Goal: Task Accomplishment & Management: Manage account settings

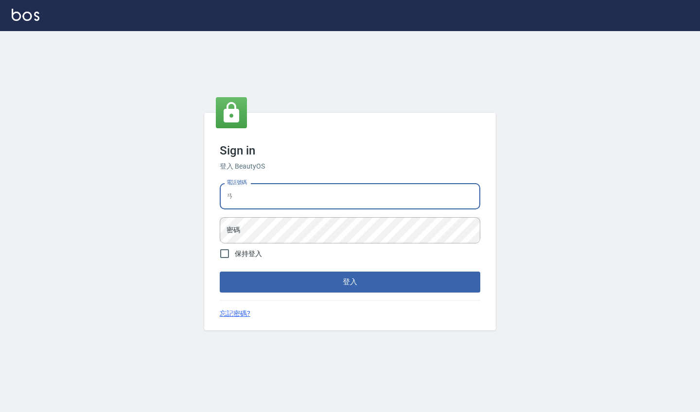
type input "ㄞ"
type input "0929222008"
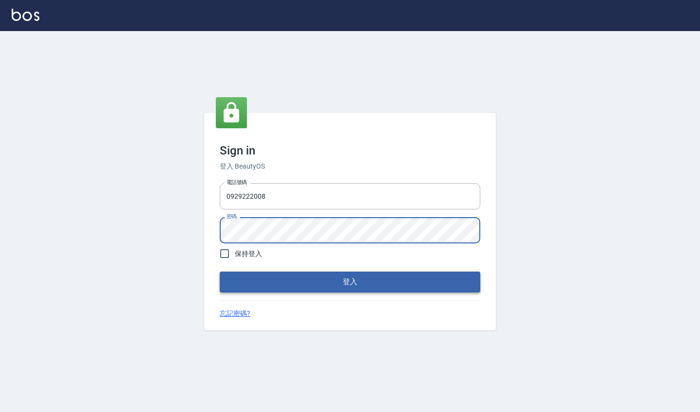
click at [263, 283] on button "登入" at bounding box center [350, 282] width 261 height 20
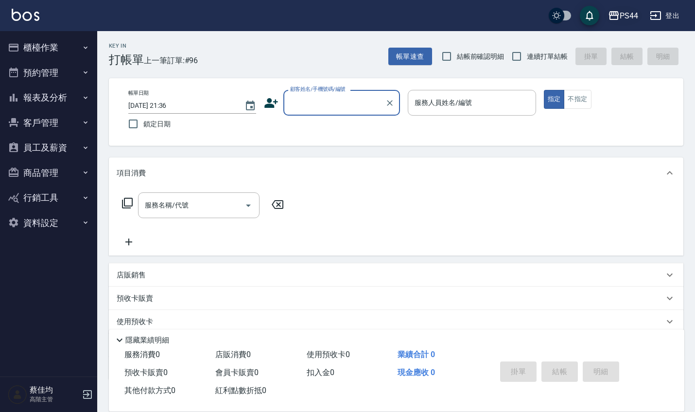
click at [624, 11] on div "PS44" at bounding box center [629, 16] width 18 height 12
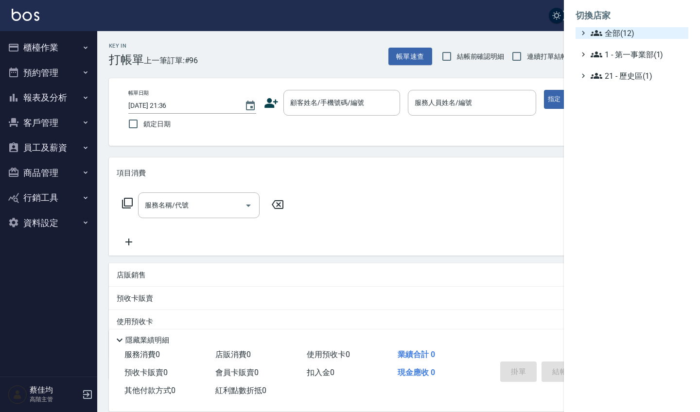
click at [612, 32] on span "全部(12)" at bounding box center [638, 33] width 94 height 12
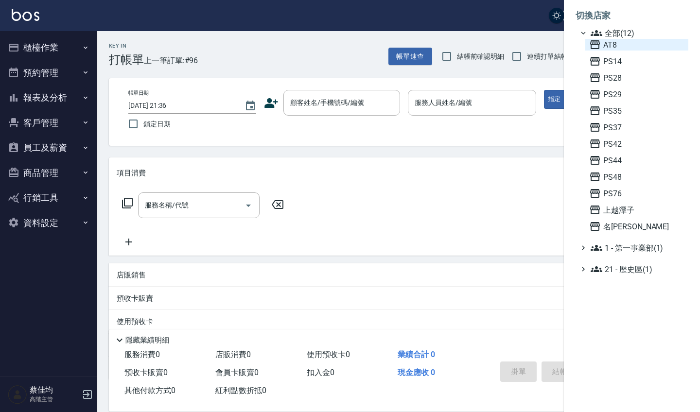
click at [610, 47] on span "AT8" at bounding box center [636, 45] width 95 height 12
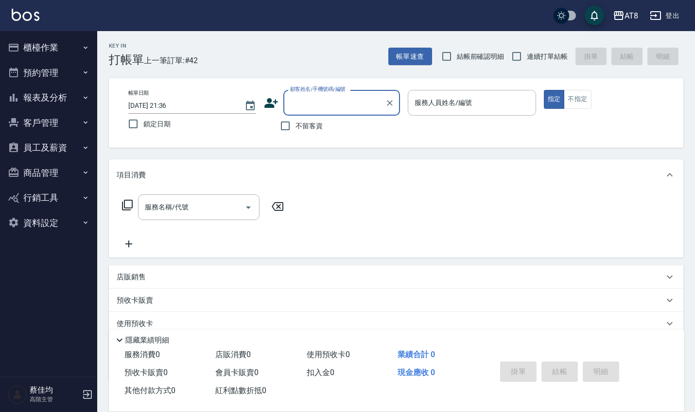
click at [49, 144] on button "員工及薪資" at bounding box center [48, 147] width 89 height 25
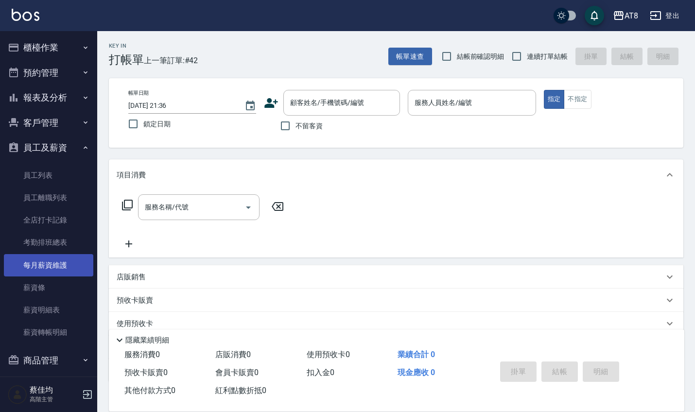
click at [48, 262] on link "每月薪資維護" at bounding box center [48, 265] width 89 height 22
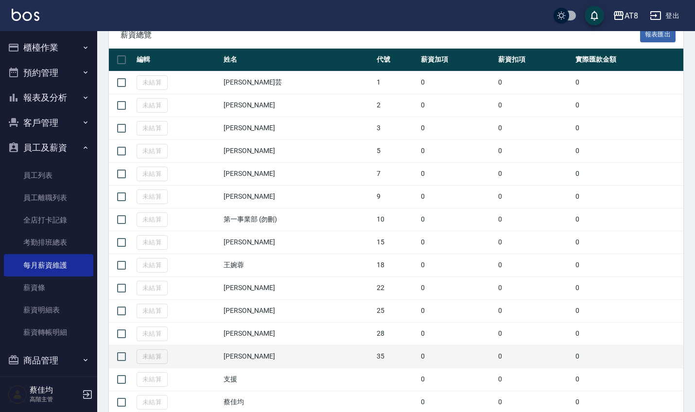
scroll to position [71, 0]
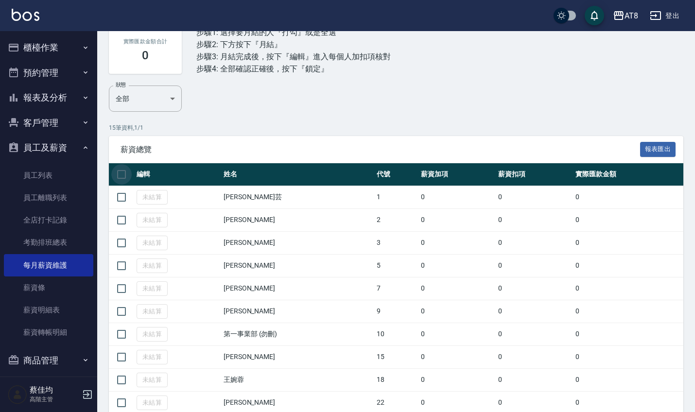
click at [120, 176] on input "checkbox" at bounding box center [121, 174] width 20 height 20
checkbox input "true"
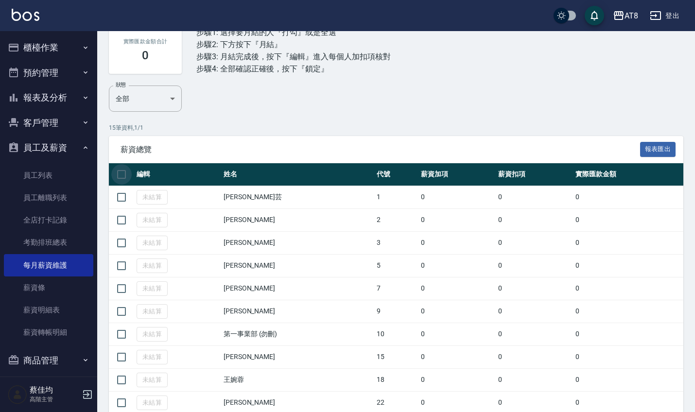
checkbox input "true"
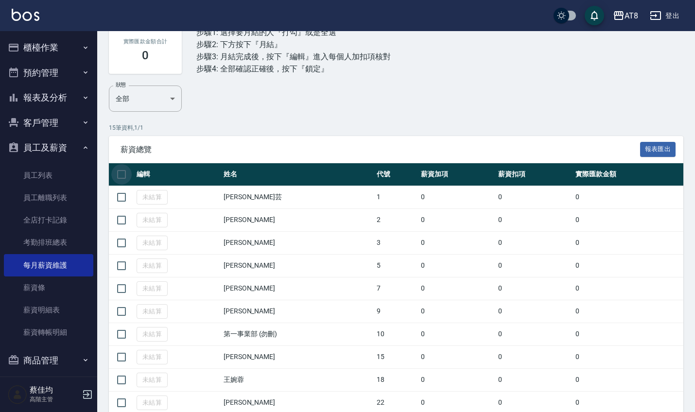
checkbox input "true"
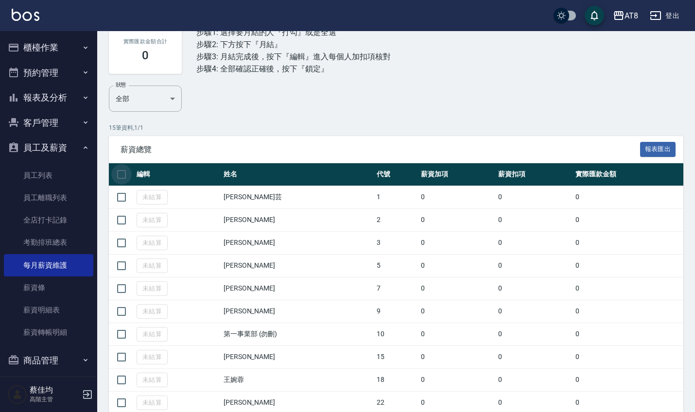
checkbox input "true"
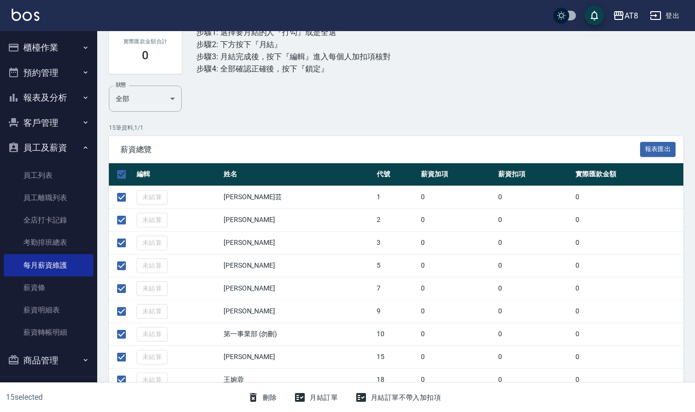
click at [327, 396] on button "月結訂單" at bounding box center [316, 398] width 52 height 18
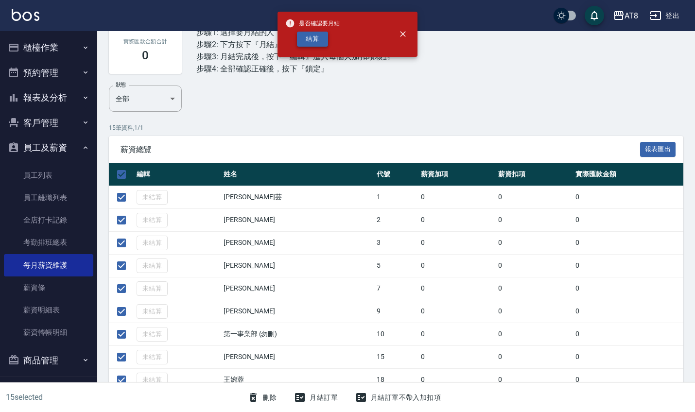
click at [311, 39] on button "結算" at bounding box center [312, 39] width 31 height 15
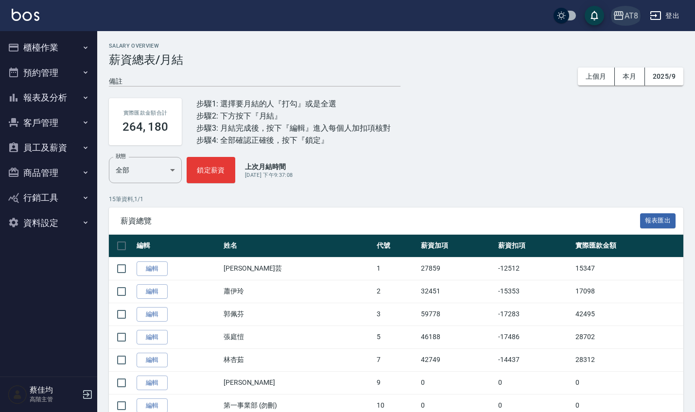
click at [631, 19] on div "AT8" at bounding box center [632, 16] width 14 height 12
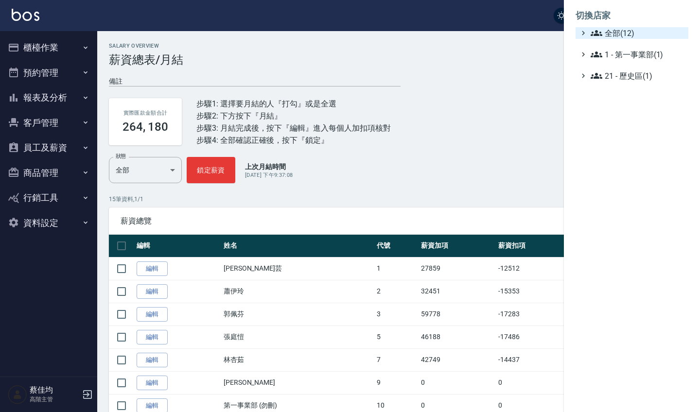
click at [619, 34] on span "全部(12)" at bounding box center [638, 33] width 94 height 12
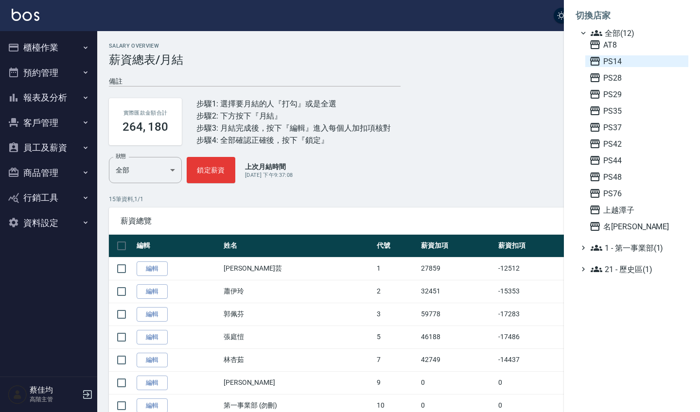
click at [614, 63] on span "PS14" at bounding box center [636, 61] width 95 height 12
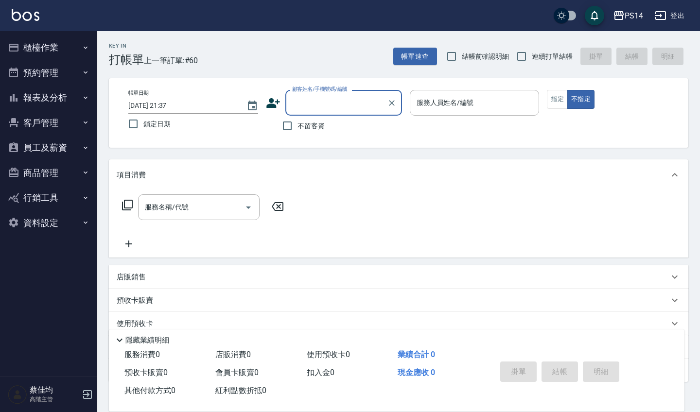
click at [66, 146] on button "員工及薪資" at bounding box center [48, 147] width 89 height 25
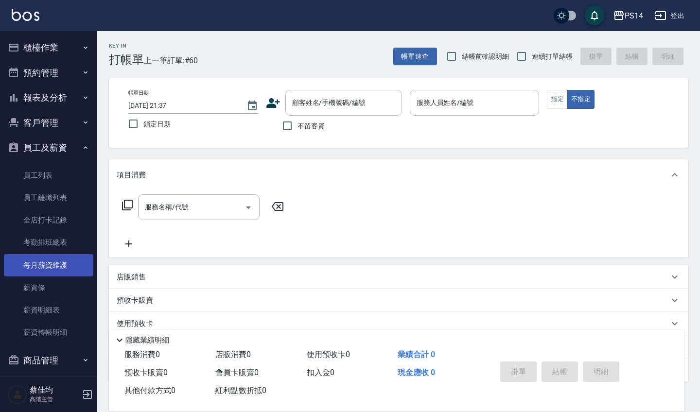
click at [67, 271] on link "每月薪資維護" at bounding box center [48, 265] width 89 height 22
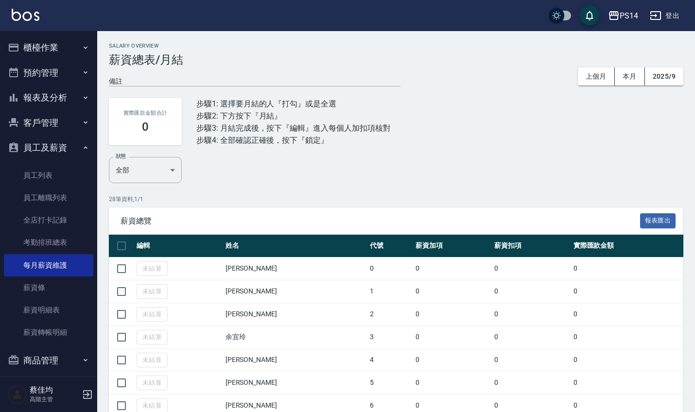
click at [118, 245] on input "checkbox" at bounding box center [121, 246] width 20 height 20
checkbox input "true"
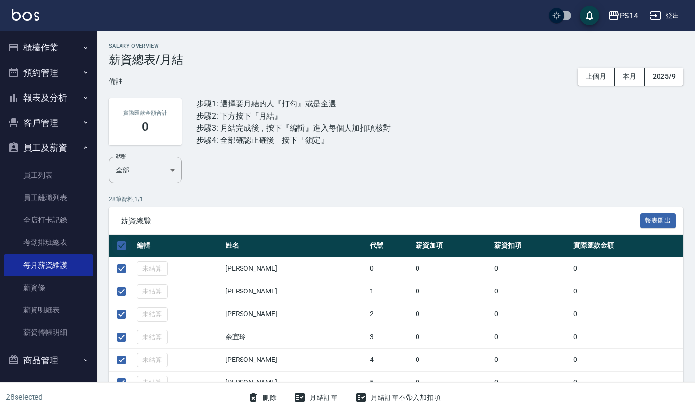
checkbox input "true"
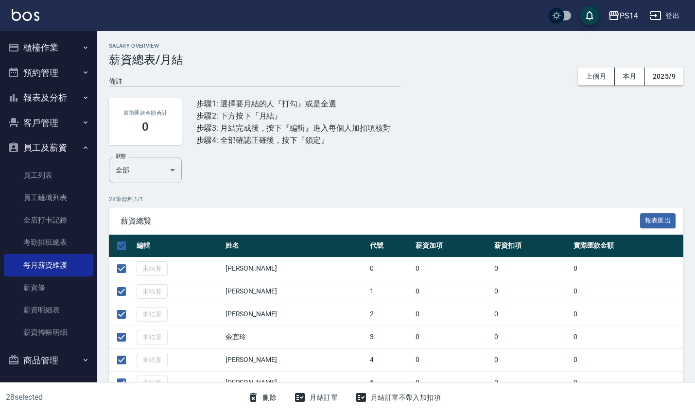
checkbox input "true"
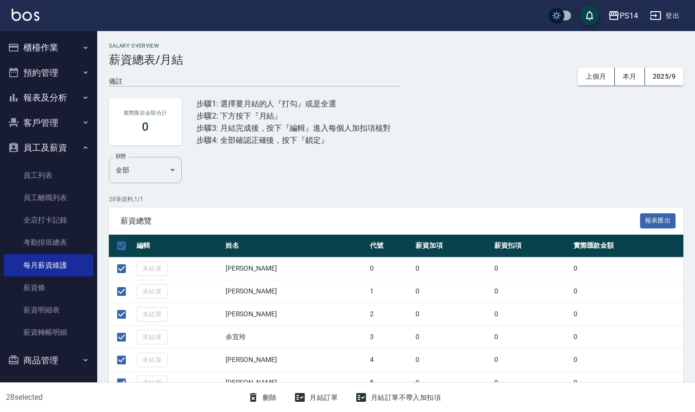
checkbox input "true"
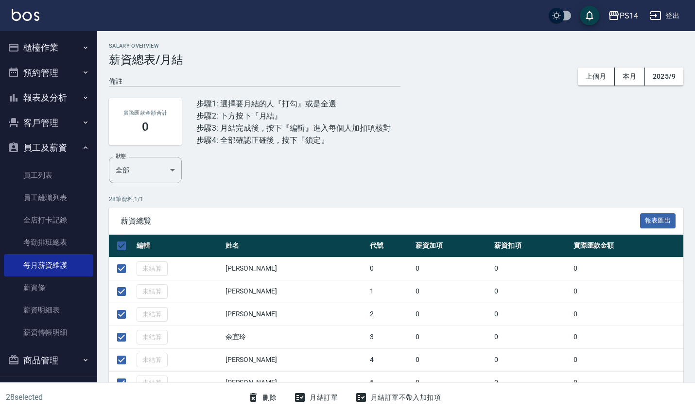
checkbox input "true"
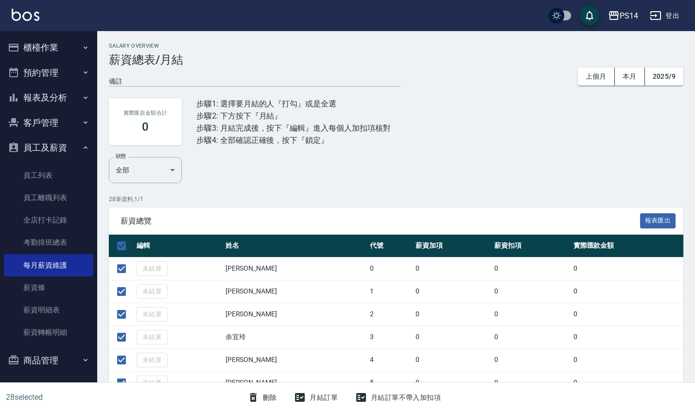
checkbox input "true"
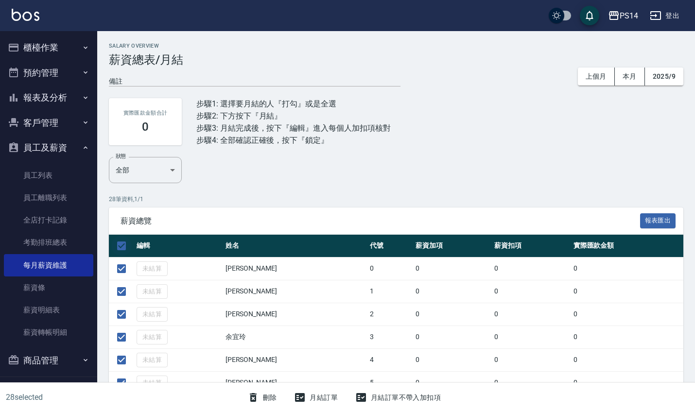
checkbox input "true"
click at [319, 397] on button "月結訂單" at bounding box center [316, 398] width 52 height 18
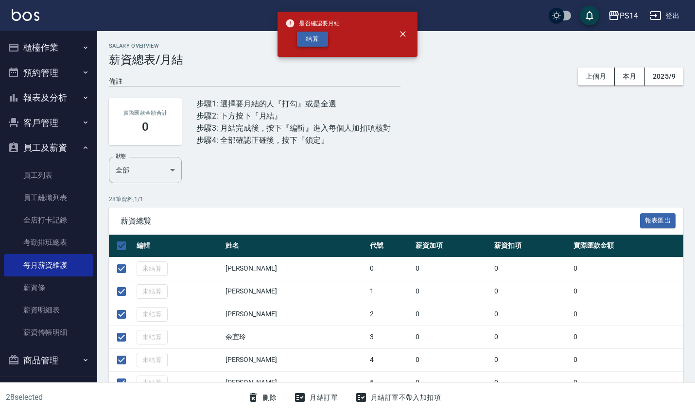
click at [307, 36] on button "結算" at bounding box center [312, 39] width 31 height 15
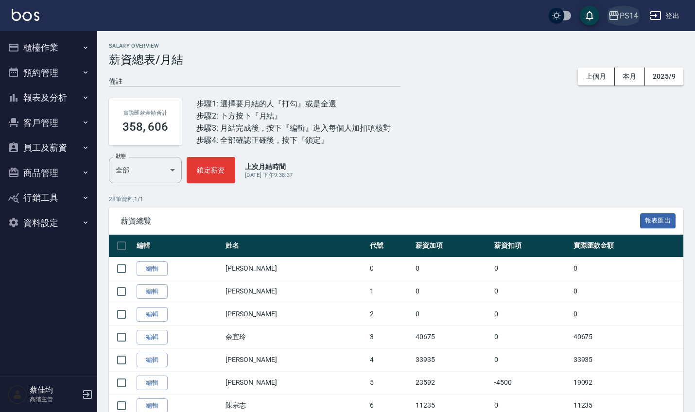
click at [633, 18] on div "PS14" at bounding box center [629, 16] width 18 height 12
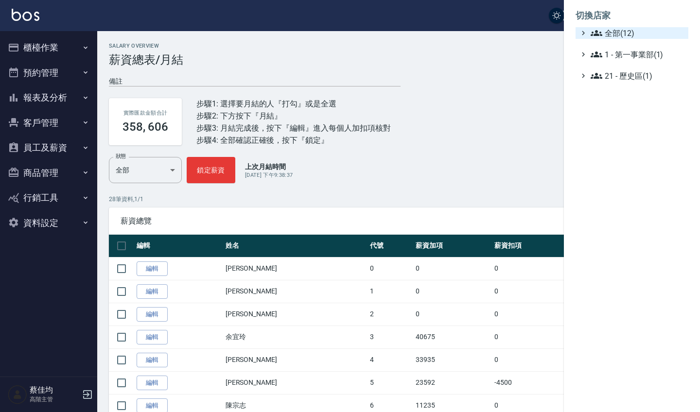
click at [622, 30] on span "全部(12)" at bounding box center [638, 33] width 94 height 12
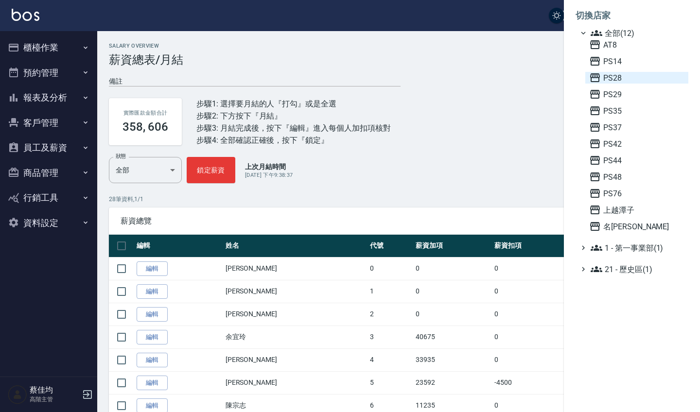
click at [617, 82] on span "PS28" at bounding box center [636, 78] width 95 height 12
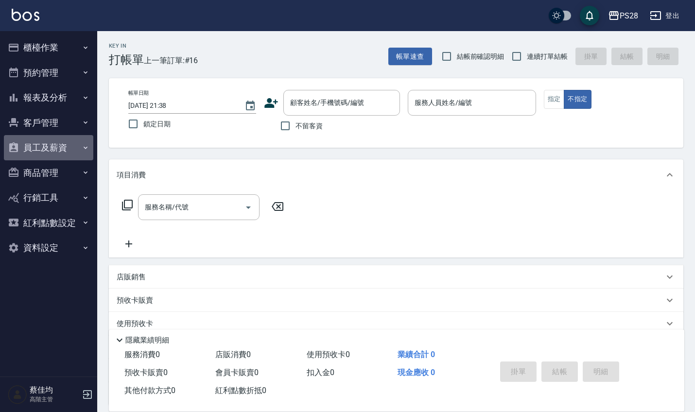
click at [63, 142] on button "員工及薪資" at bounding box center [48, 147] width 89 height 25
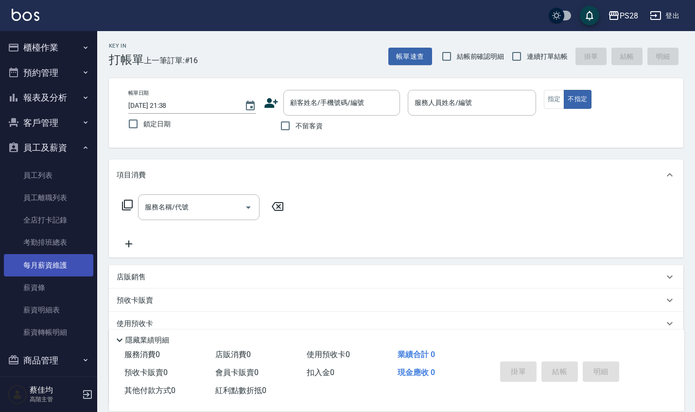
click at [40, 264] on link "每月薪資維護" at bounding box center [48, 265] width 89 height 22
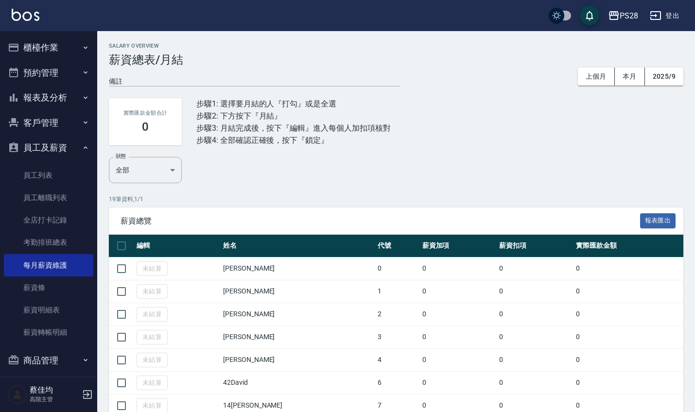
click at [120, 243] on input "checkbox" at bounding box center [121, 246] width 20 height 20
checkbox input "true"
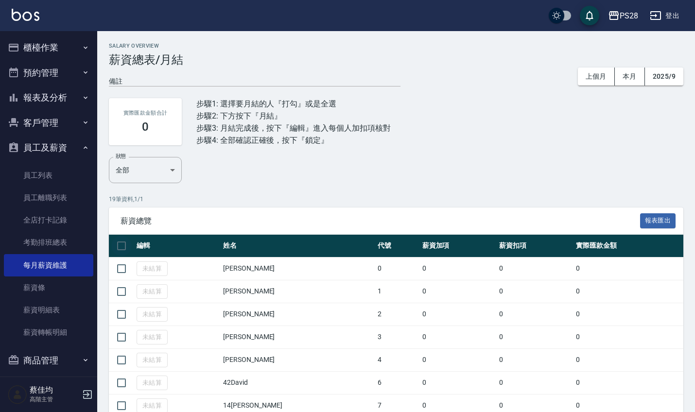
checkbox input "true"
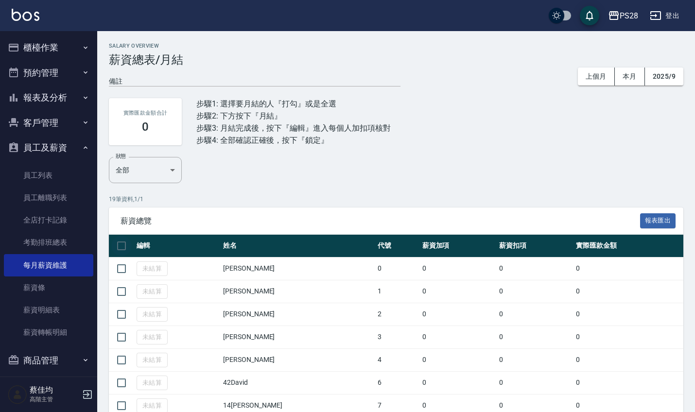
checkbox input "true"
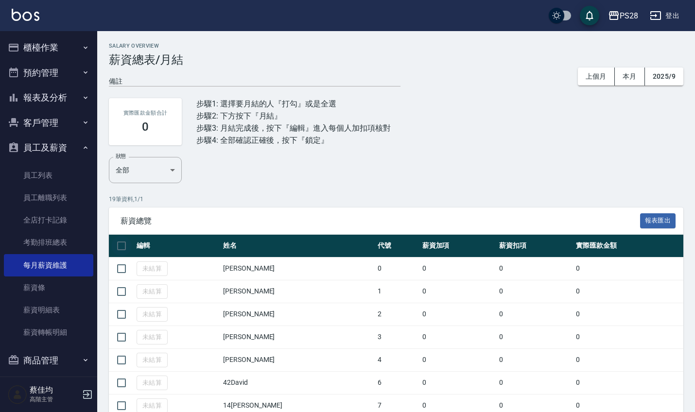
checkbox input "true"
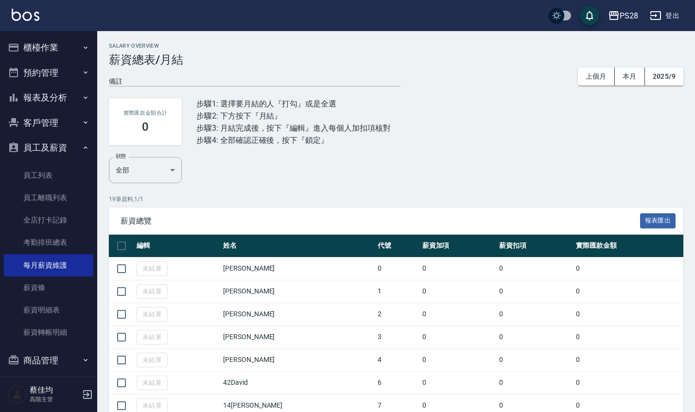
checkbox input "true"
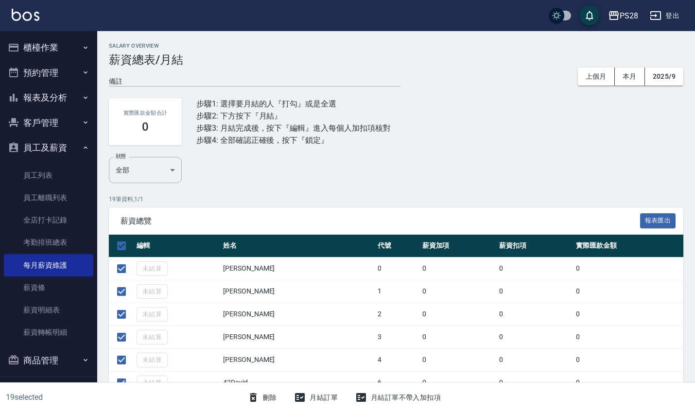
click at [324, 397] on button "月結訂單" at bounding box center [316, 398] width 52 height 18
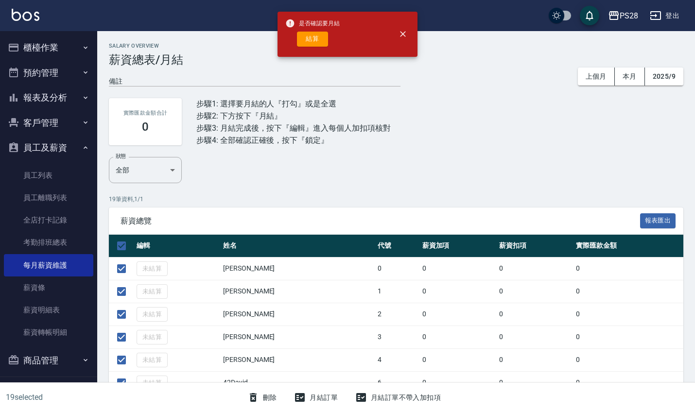
scroll to position [1, 0]
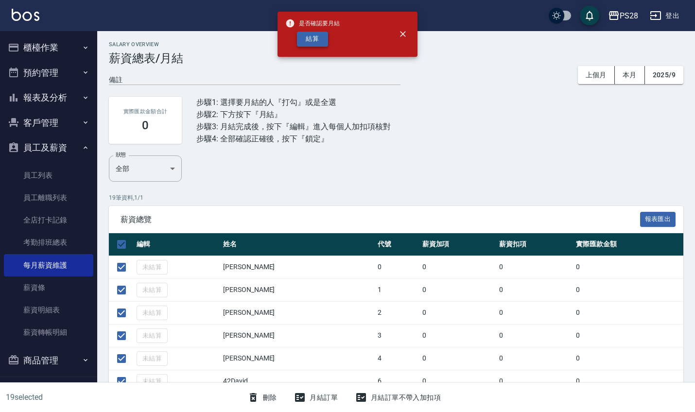
click at [318, 37] on button "結算" at bounding box center [312, 39] width 31 height 15
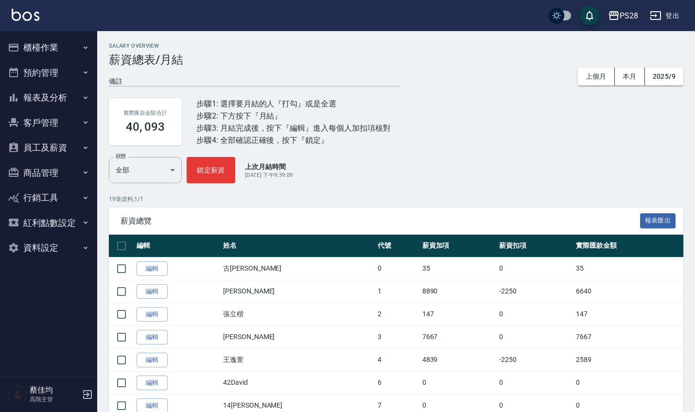
click at [638, 14] on div "PS28" at bounding box center [629, 16] width 18 height 12
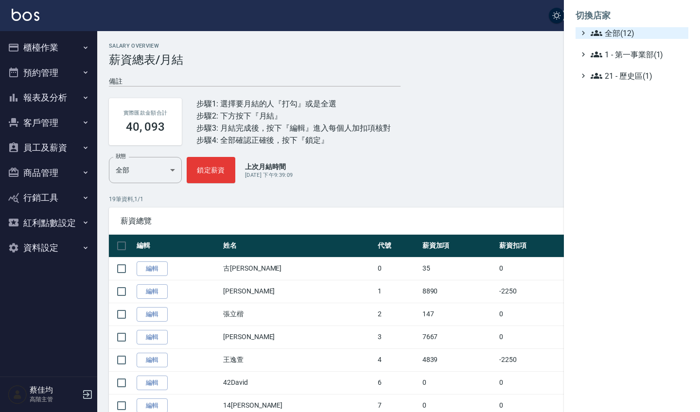
click at [605, 31] on span "全部(12)" at bounding box center [638, 33] width 94 height 12
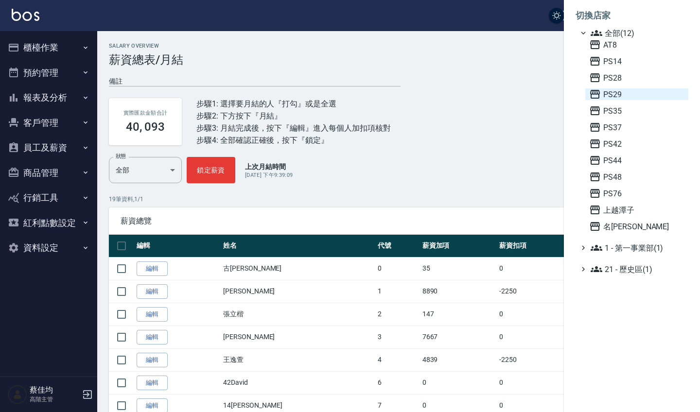
click at [611, 91] on span "PS29" at bounding box center [636, 95] width 95 height 12
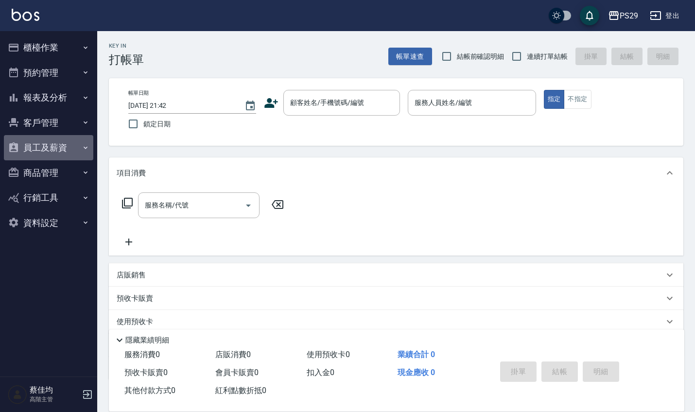
click at [71, 146] on button "員工及薪資" at bounding box center [48, 147] width 89 height 25
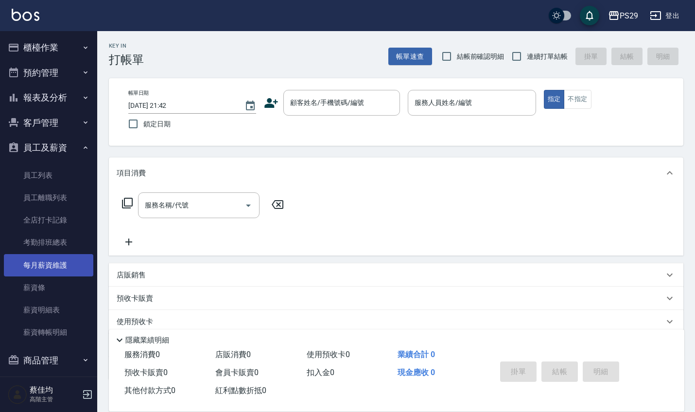
click at [60, 267] on link "每月薪資維護" at bounding box center [48, 265] width 89 height 22
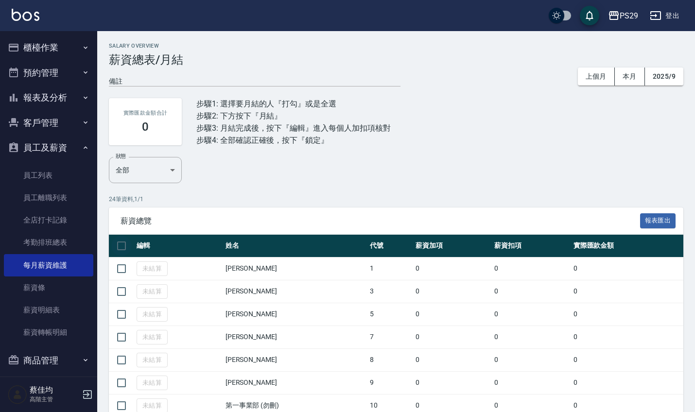
click at [127, 242] on input "checkbox" at bounding box center [121, 246] width 20 height 20
checkbox input "true"
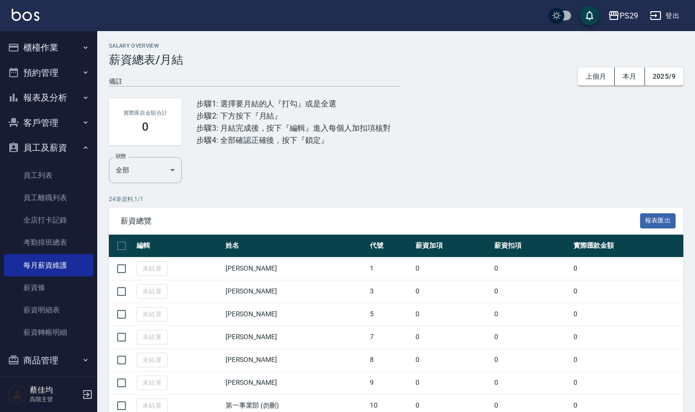
checkbox input "true"
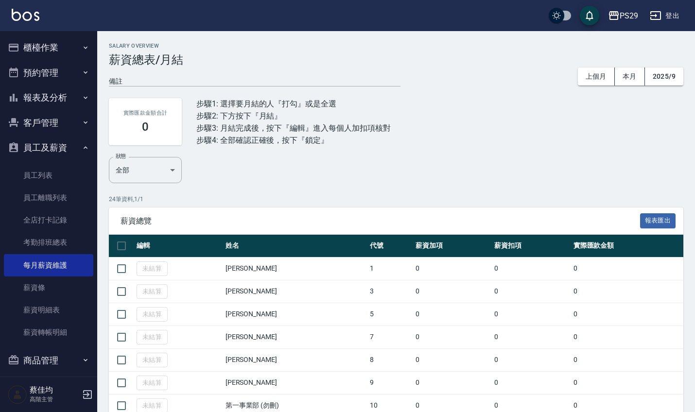
checkbox input "true"
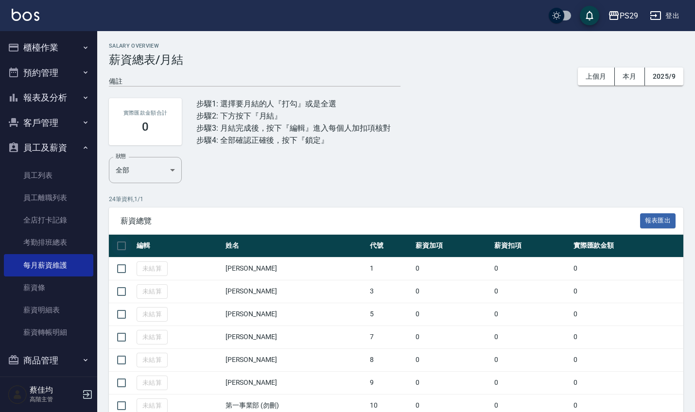
checkbox input "true"
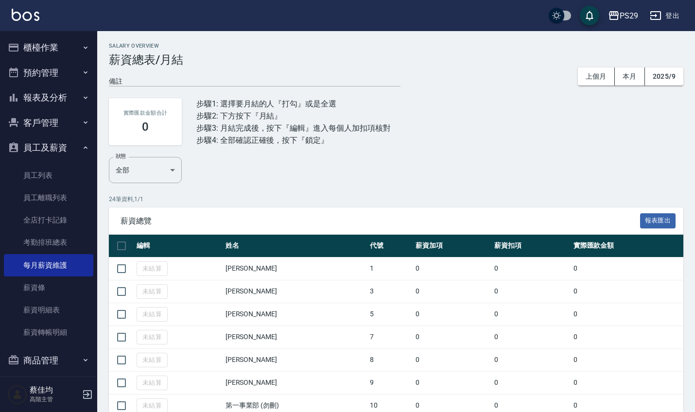
checkbox input "true"
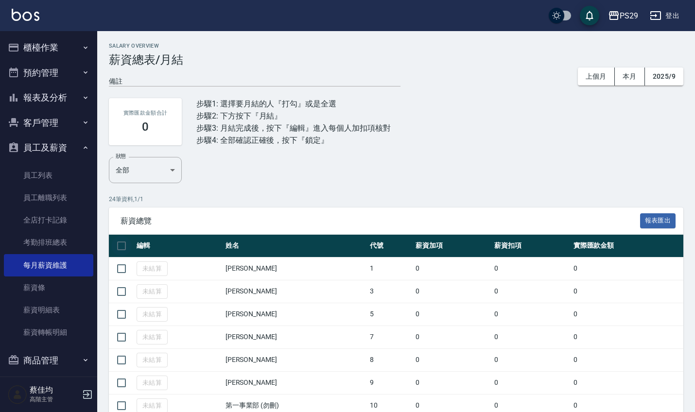
checkbox input "true"
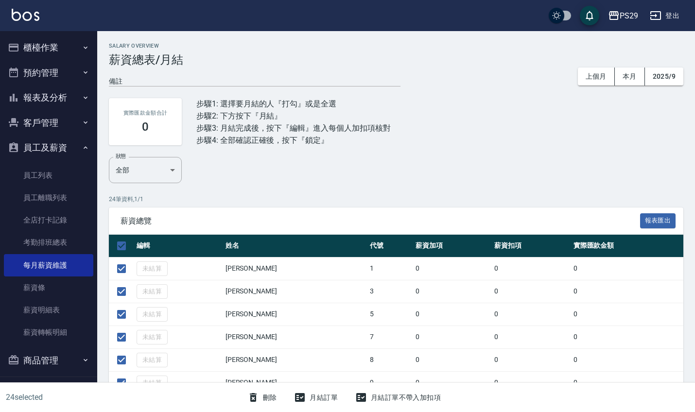
click at [330, 394] on button "月結訂單" at bounding box center [316, 398] width 52 height 18
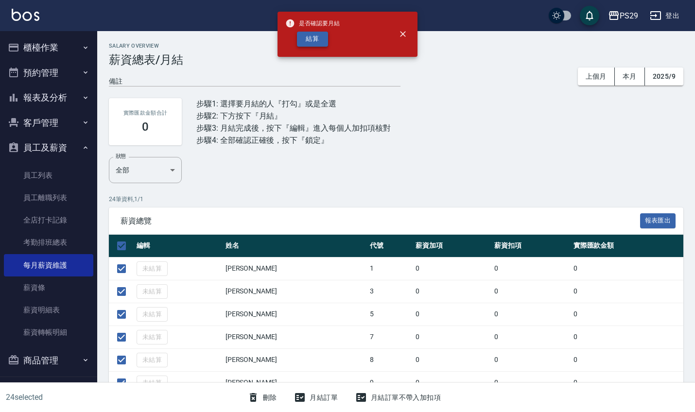
click at [321, 40] on button "結算" at bounding box center [312, 39] width 31 height 15
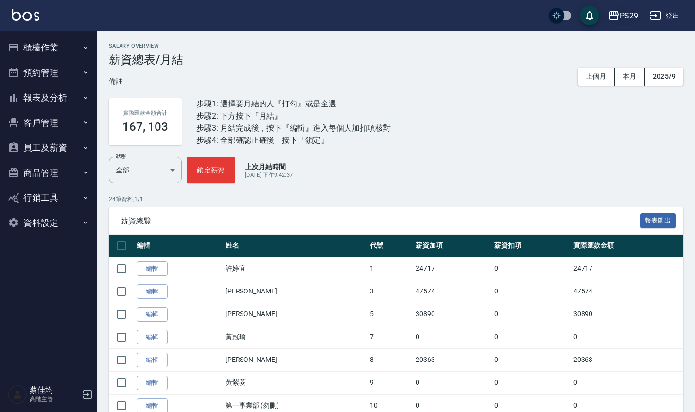
click at [637, 17] on div "PS29" at bounding box center [629, 16] width 18 height 12
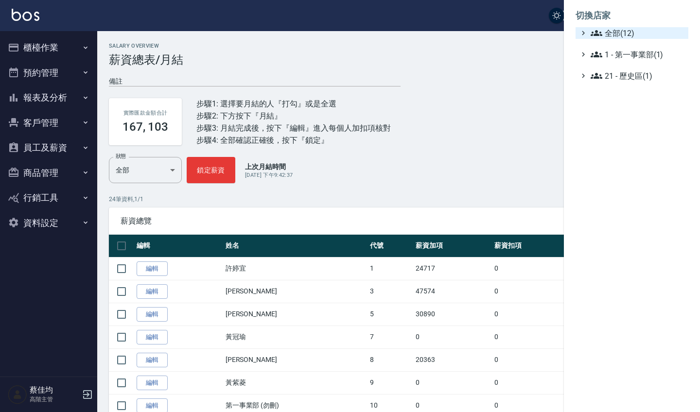
click at [626, 35] on span "全部(12)" at bounding box center [638, 33] width 94 height 12
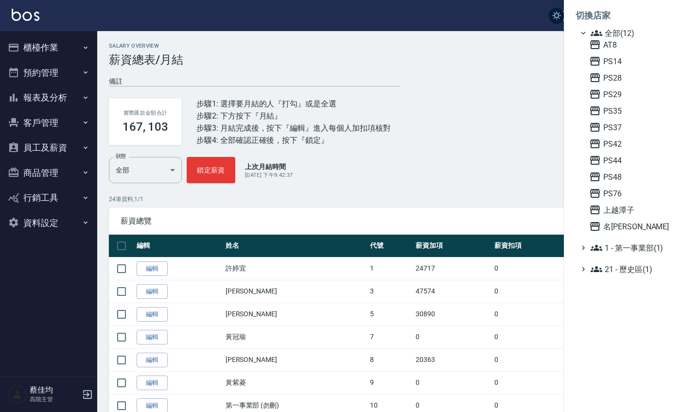
click at [463, 86] on div at bounding box center [350, 206] width 700 height 412
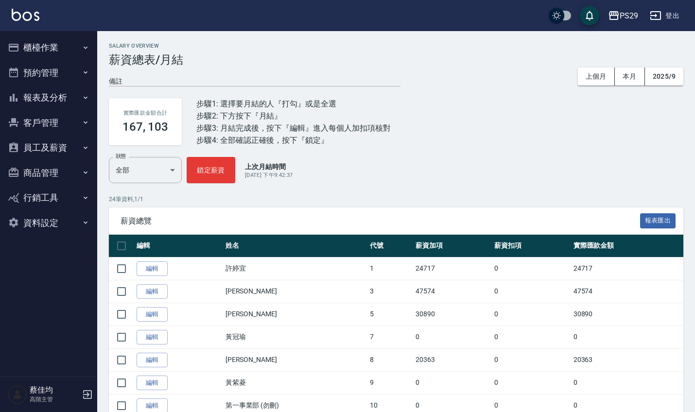
click at [618, 18] on icon "button" at bounding box center [614, 15] width 10 height 9
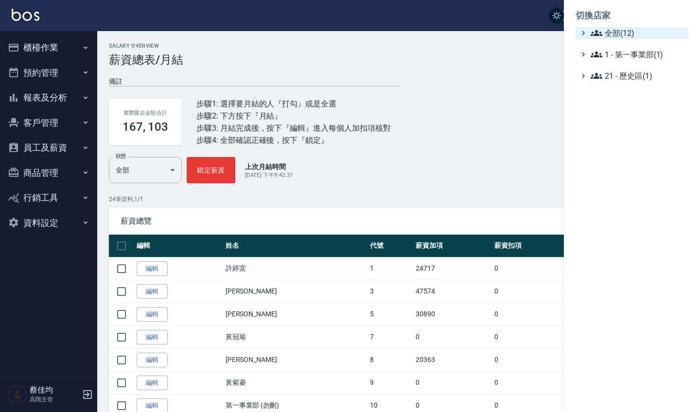
click at [607, 34] on span "全部(12)" at bounding box center [638, 33] width 94 height 12
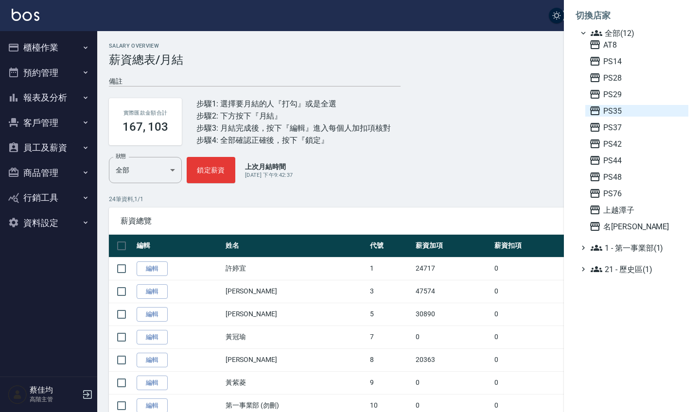
click at [605, 109] on span "PS35" at bounding box center [636, 111] width 95 height 12
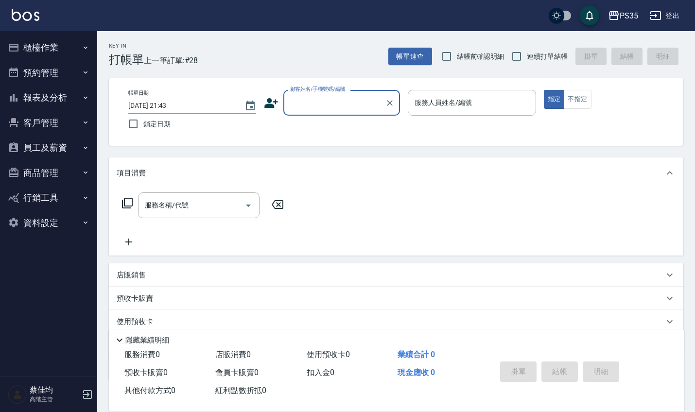
click at [58, 150] on button "員工及薪資" at bounding box center [48, 147] width 89 height 25
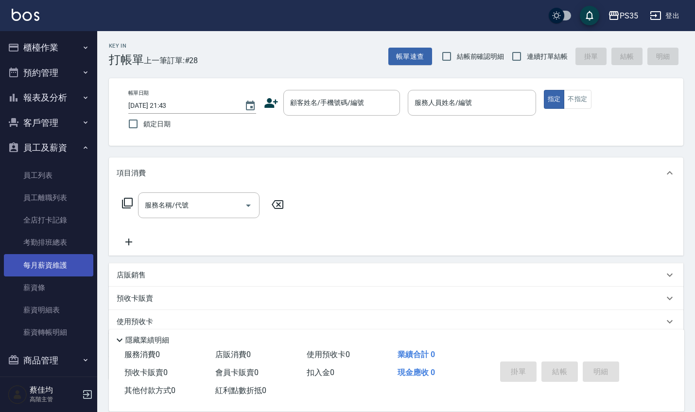
click at [57, 263] on link "每月薪資維護" at bounding box center [48, 265] width 89 height 22
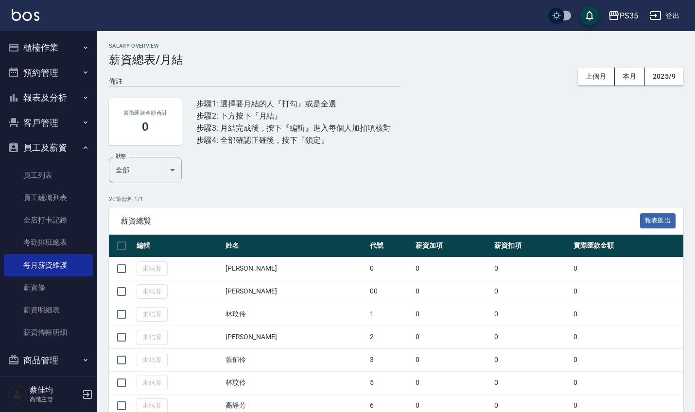
click at [120, 249] on input "checkbox" at bounding box center [121, 246] width 20 height 20
checkbox input "true"
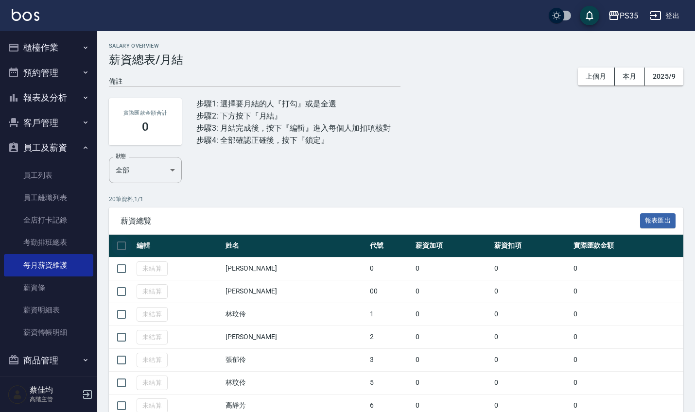
checkbox input "true"
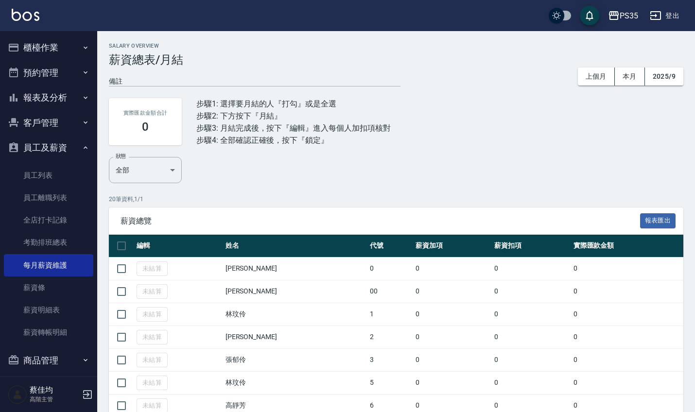
checkbox input "true"
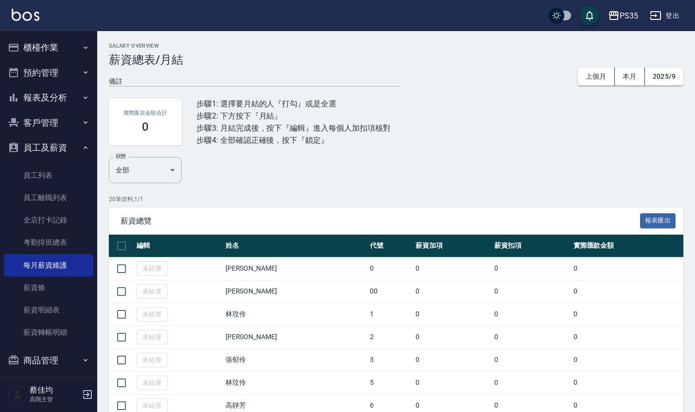
checkbox input "true"
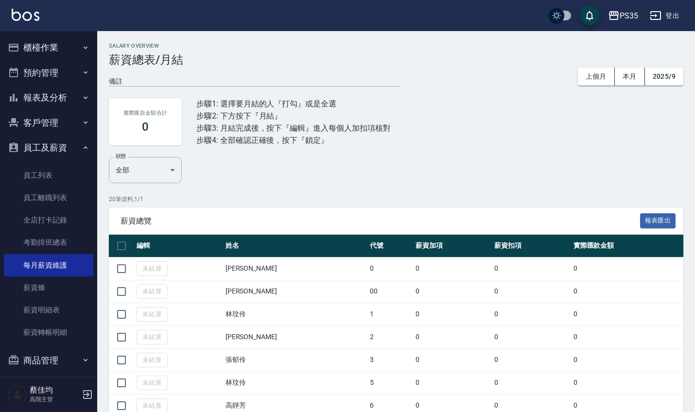
checkbox input "true"
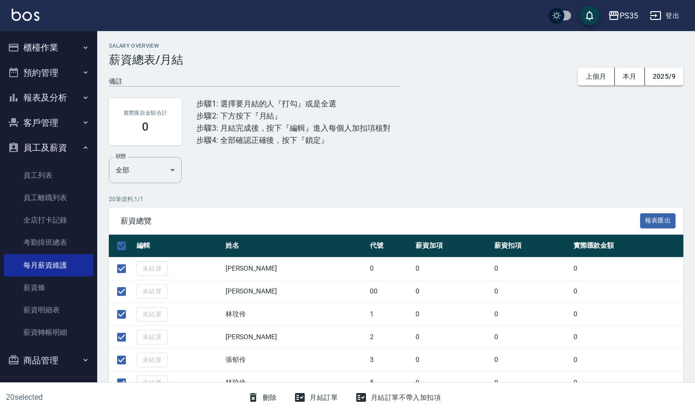
click at [317, 399] on button "月結訂單" at bounding box center [316, 398] width 52 height 18
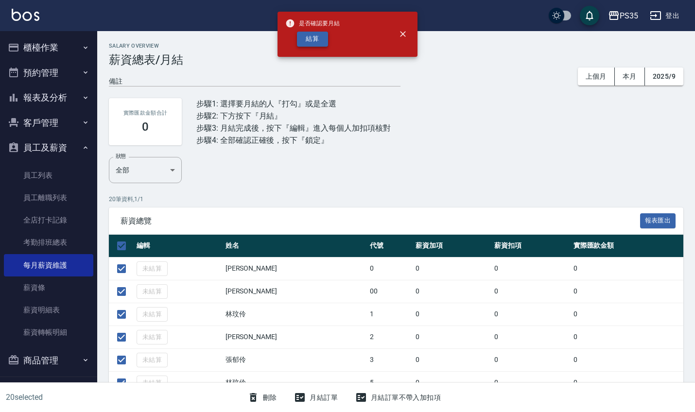
click at [316, 36] on button "結算" at bounding box center [312, 39] width 31 height 15
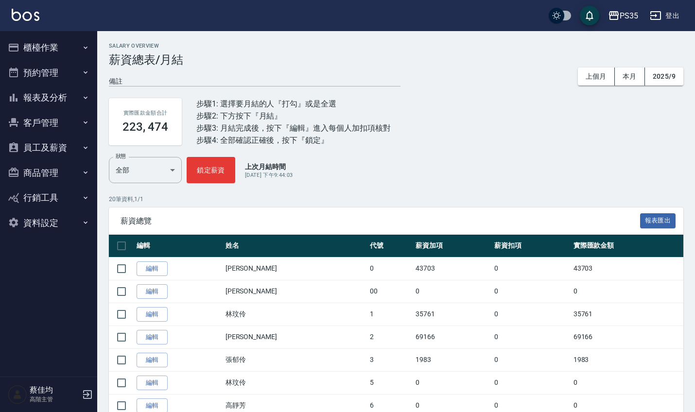
click at [531, 76] on div "備註 x 上個月 本月 2025/9" at bounding box center [396, 77] width 575 height 20
click at [623, 14] on div "PS35" at bounding box center [629, 16] width 18 height 12
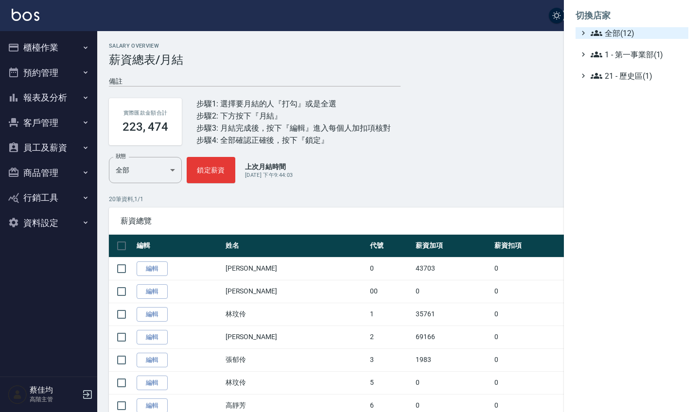
click at [615, 33] on span "全部(12)" at bounding box center [638, 33] width 94 height 12
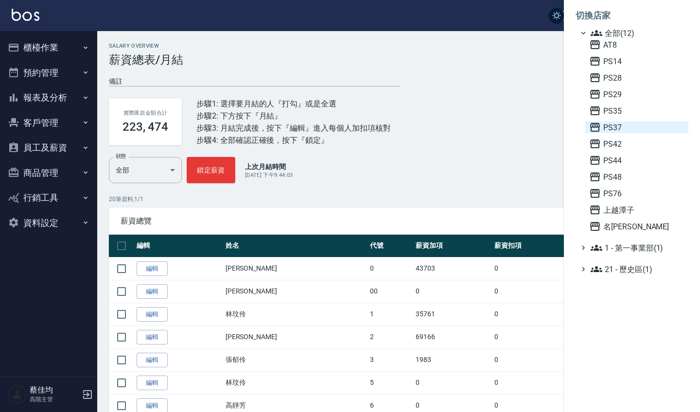
click at [607, 126] on span "PS37" at bounding box center [636, 128] width 95 height 12
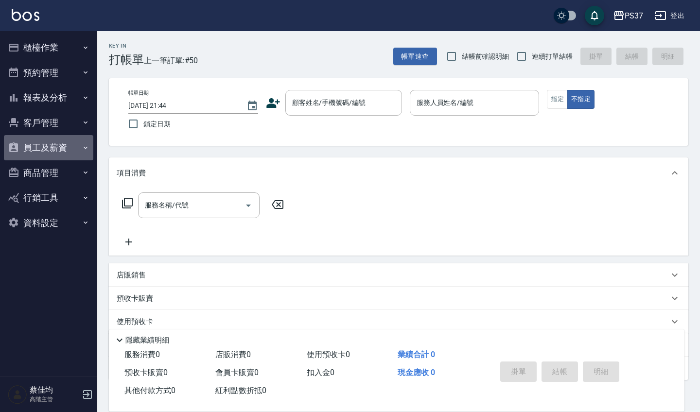
click at [62, 149] on button "員工及薪資" at bounding box center [48, 147] width 89 height 25
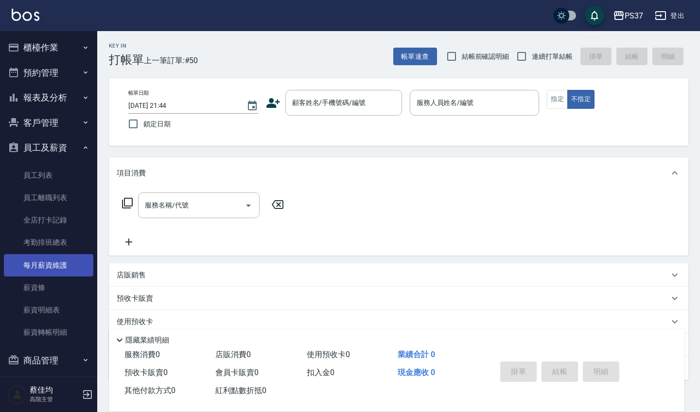
click at [61, 267] on link "每月薪資維護" at bounding box center [48, 265] width 89 height 22
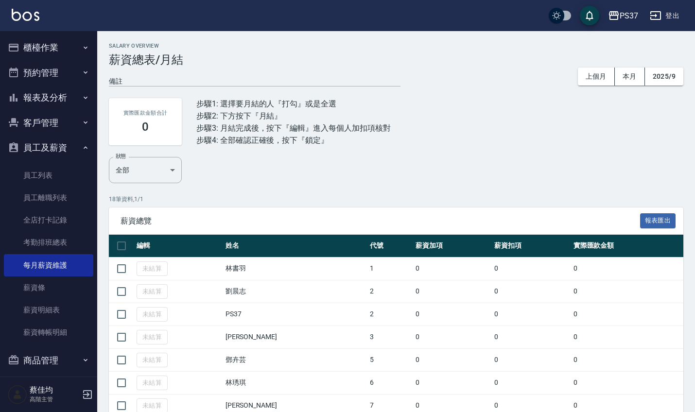
click at [127, 245] on input "checkbox" at bounding box center [121, 246] width 20 height 20
checkbox input "true"
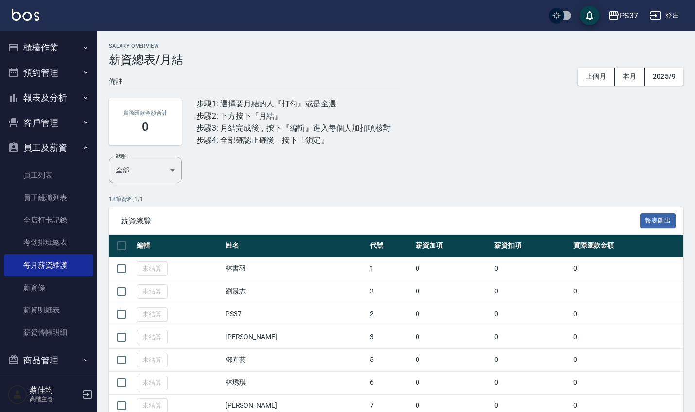
checkbox input "true"
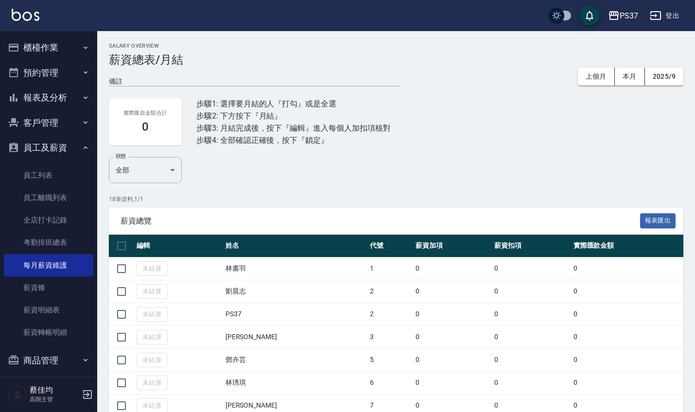
checkbox input "true"
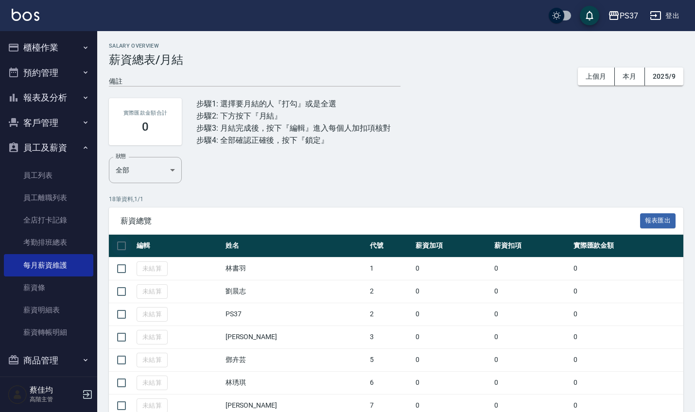
checkbox input "true"
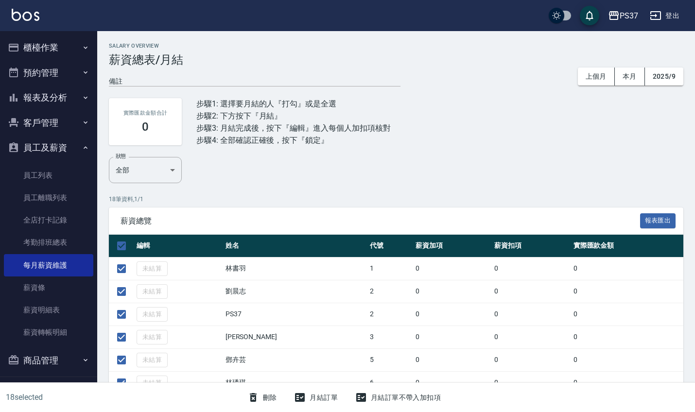
click at [312, 397] on button "月結訂單" at bounding box center [316, 398] width 52 height 18
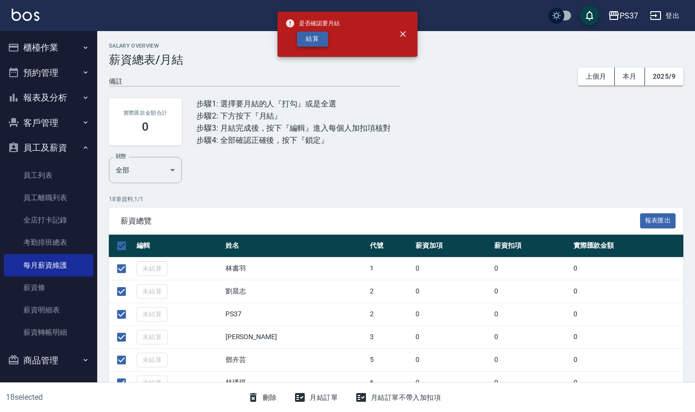
click at [319, 42] on button "結算" at bounding box center [312, 39] width 31 height 15
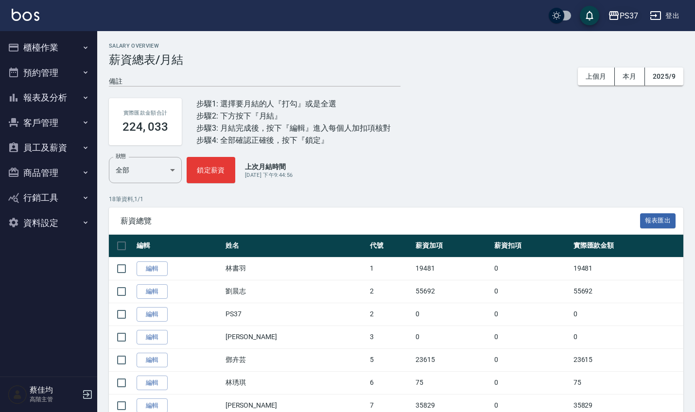
click at [633, 15] on div "PS37" at bounding box center [629, 16] width 18 height 12
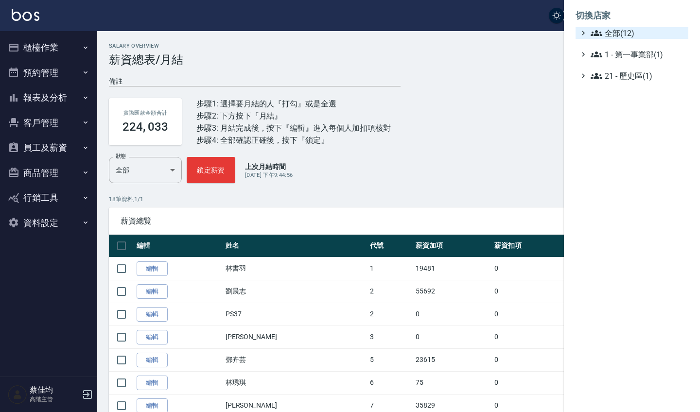
click at [612, 36] on span "全部(12)" at bounding box center [638, 33] width 94 height 12
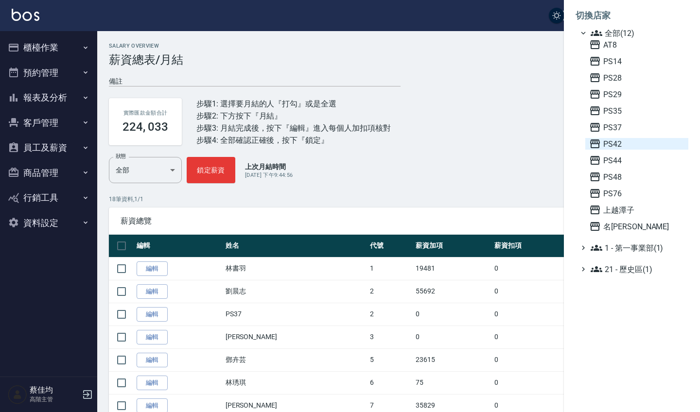
click at [612, 146] on span "PS42" at bounding box center [636, 144] width 95 height 12
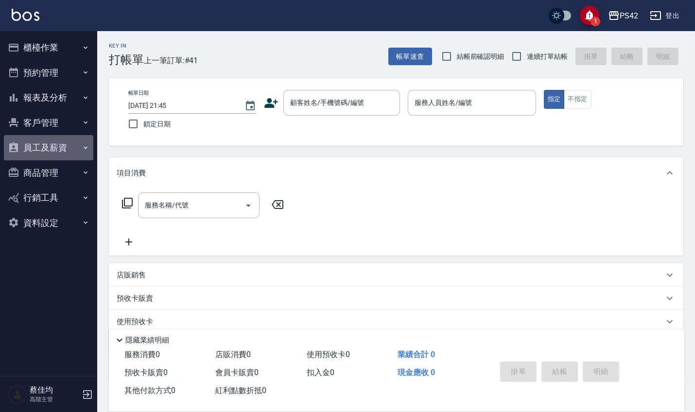
click at [72, 146] on button "員工及薪資" at bounding box center [48, 147] width 89 height 25
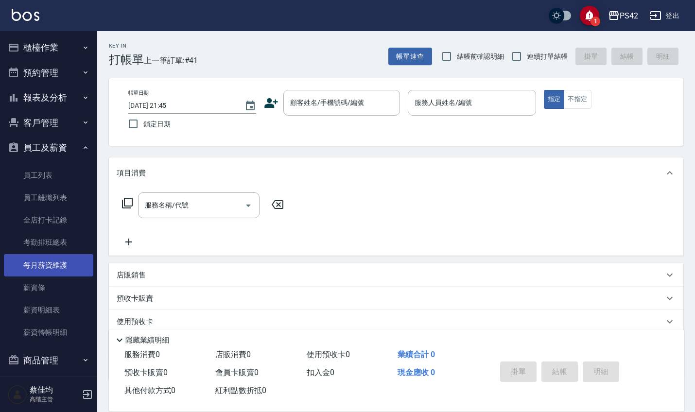
click at [79, 260] on link "每月薪資維護" at bounding box center [48, 265] width 89 height 22
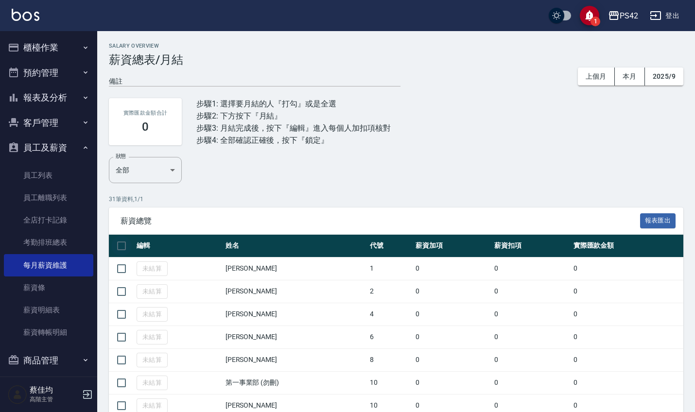
click at [125, 245] on input "checkbox" at bounding box center [121, 246] width 20 height 20
checkbox input "true"
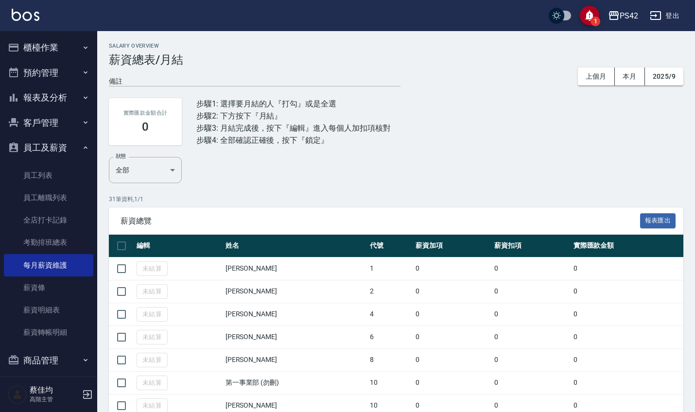
checkbox input "true"
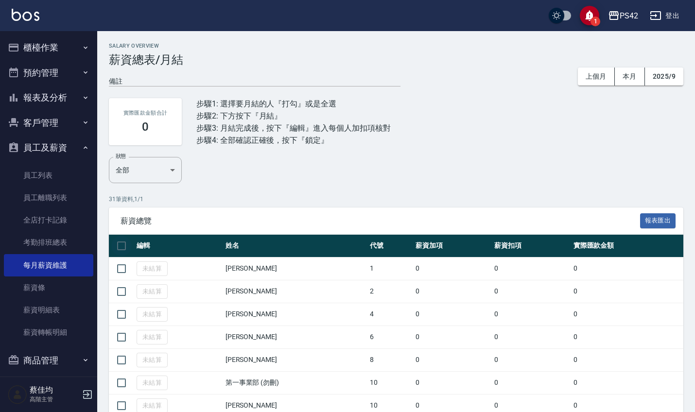
checkbox input "true"
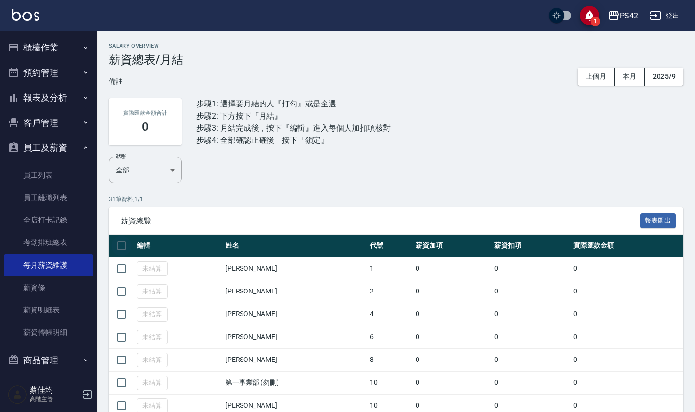
checkbox input "true"
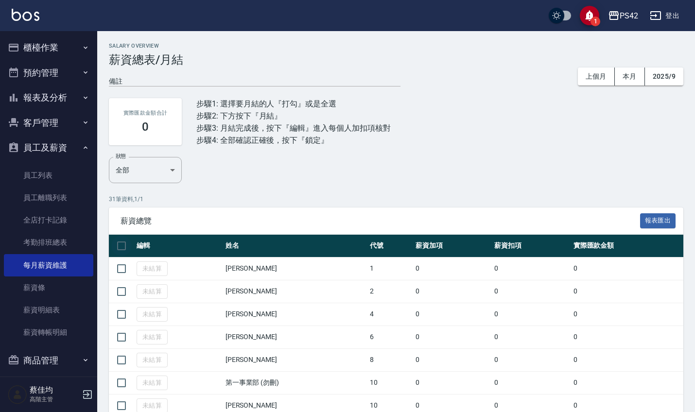
checkbox input "true"
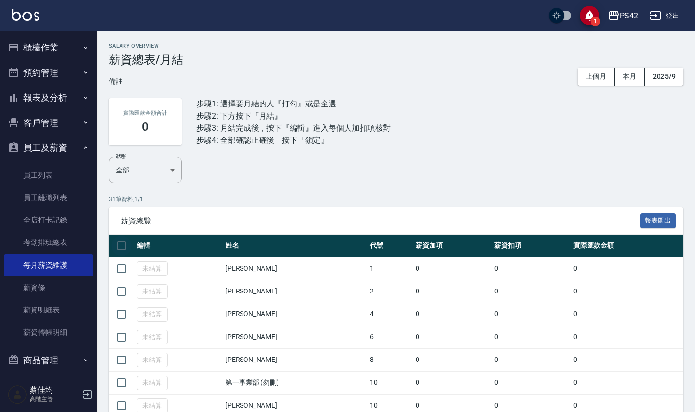
checkbox input "true"
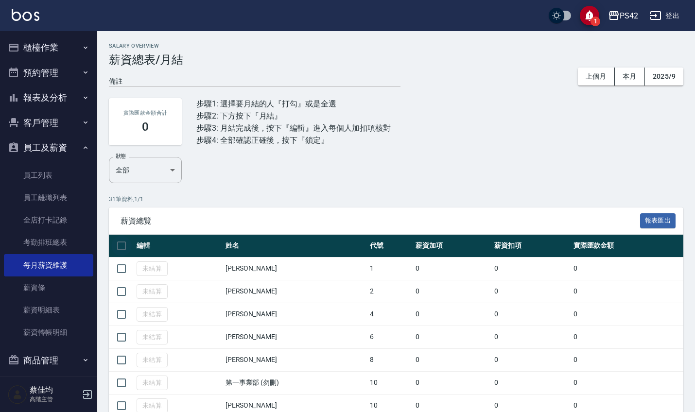
checkbox input "true"
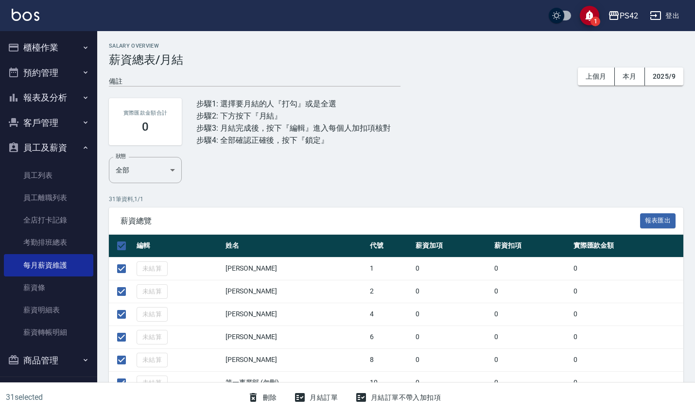
click at [315, 394] on button "月結訂單" at bounding box center [316, 398] width 52 height 18
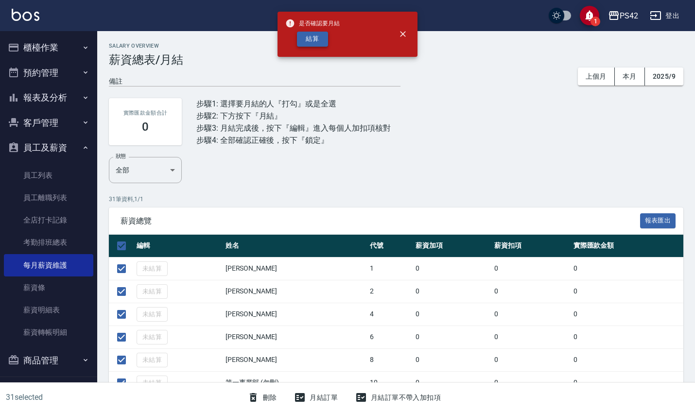
click at [311, 36] on button "結算" at bounding box center [312, 39] width 31 height 15
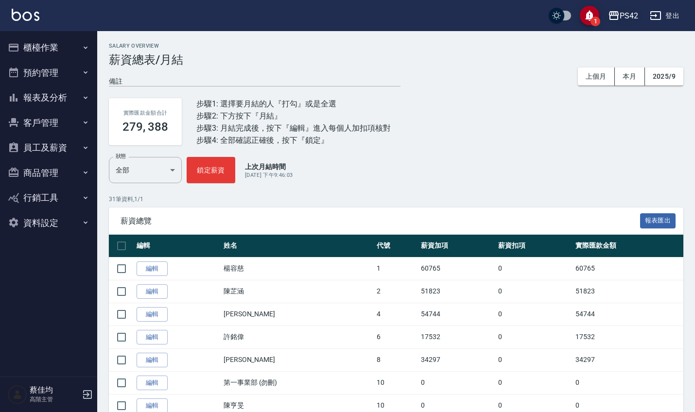
click at [632, 15] on div "PS42" at bounding box center [629, 16] width 18 height 12
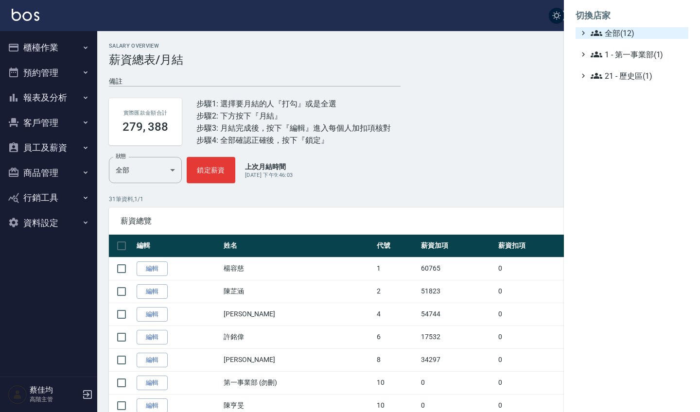
click at [618, 33] on span "全部(12)" at bounding box center [638, 33] width 94 height 12
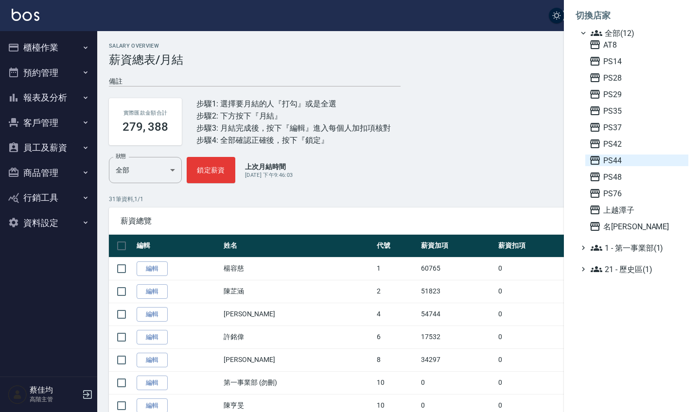
click at [616, 163] on span "PS44" at bounding box center [636, 161] width 95 height 12
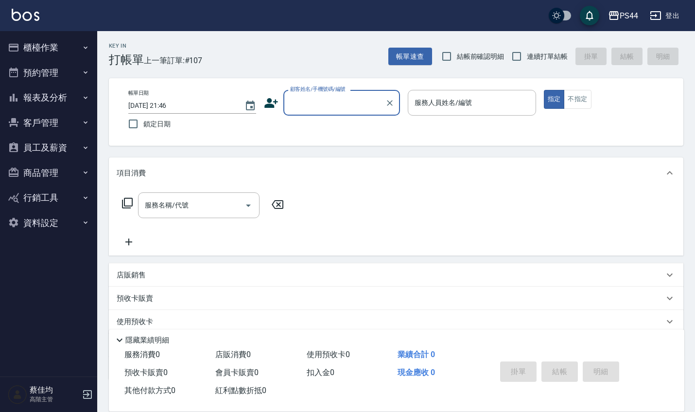
click at [32, 152] on button "員工及薪資" at bounding box center [48, 147] width 89 height 25
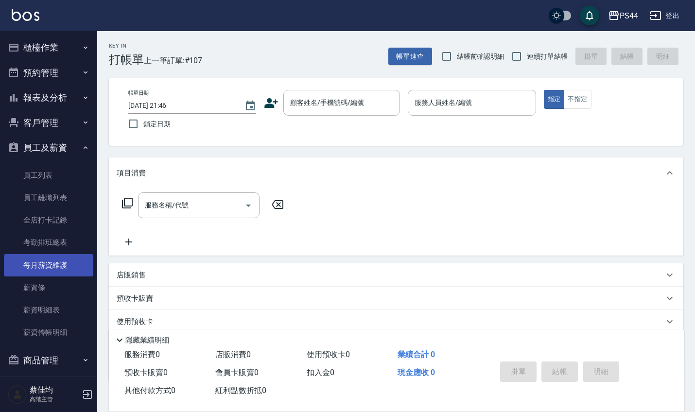
click at [38, 270] on link "每月薪資維護" at bounding box center [48, 265] width 89 height 22
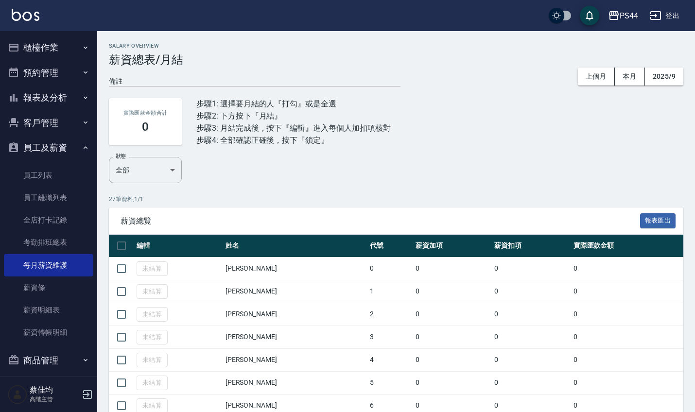
click at [125, 239] on input "checkbox" at bounding box center [121, 246] width 20 height 20
checkbox input "true"
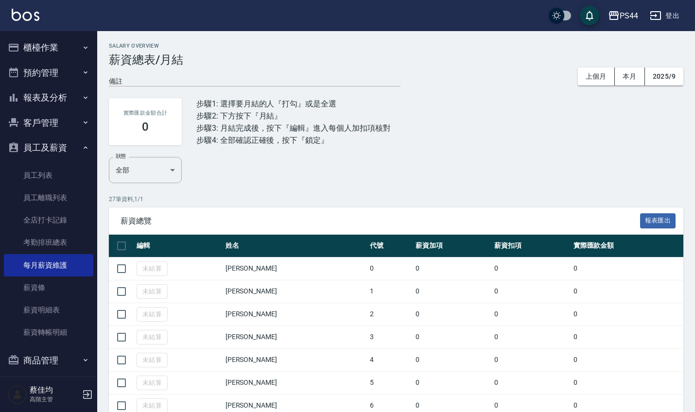
checkbox input "true"
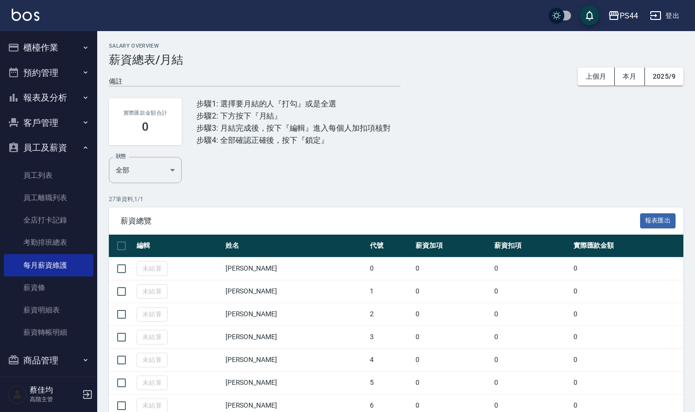
checkbox input "true"
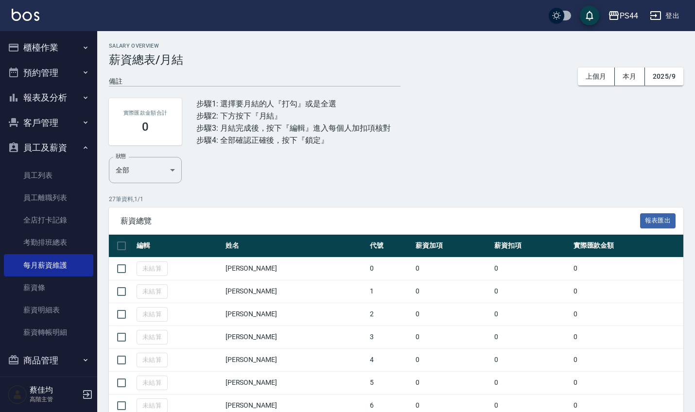
checkbox input "true"
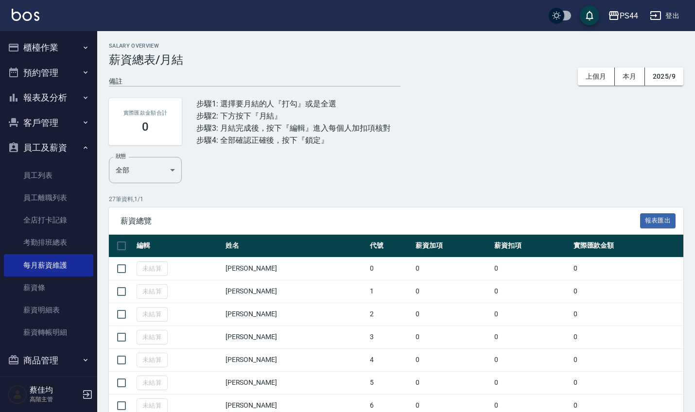
checkbox input "true"
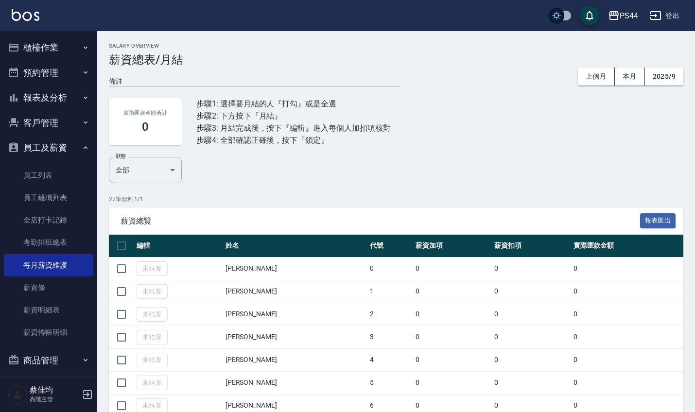
checkbox input "true"
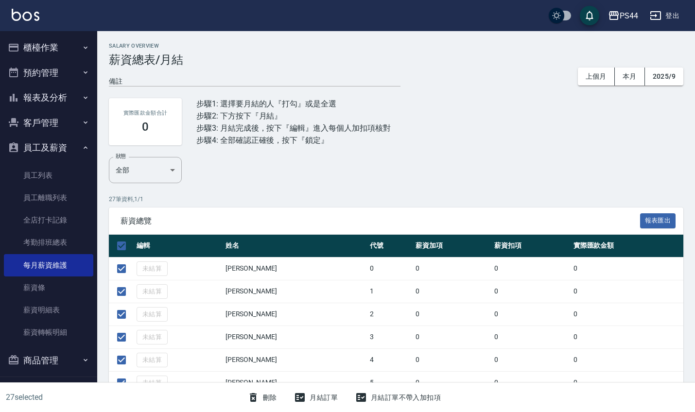
click at [330, 397] on button "月結訂單" at bounding box center [316, 398] width 52 height 18
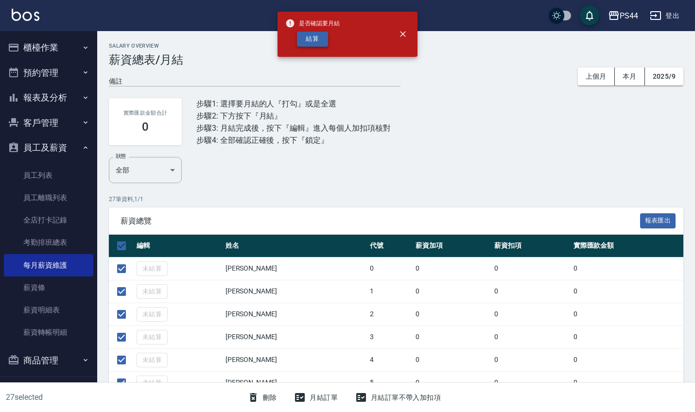
click at [306, 43] on button "結算" at bounding box center [312, 39] width 31 height 15
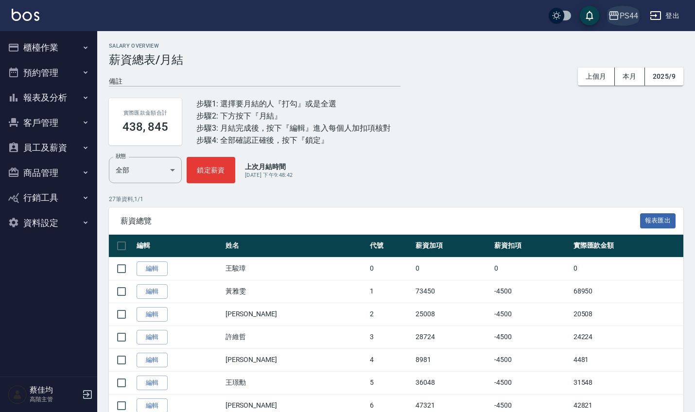
click at [630, 16] on div "PS44" at bounding box center [629, 16] width 18 height 12
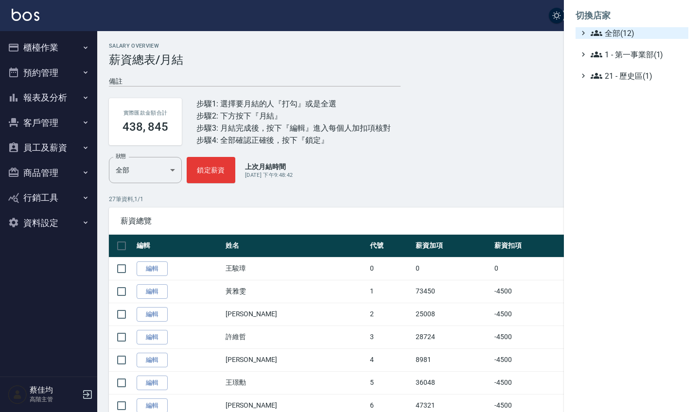
click at [614, 37] on span "全部(12)" at bounding box center [638, 33] width 94 height 12
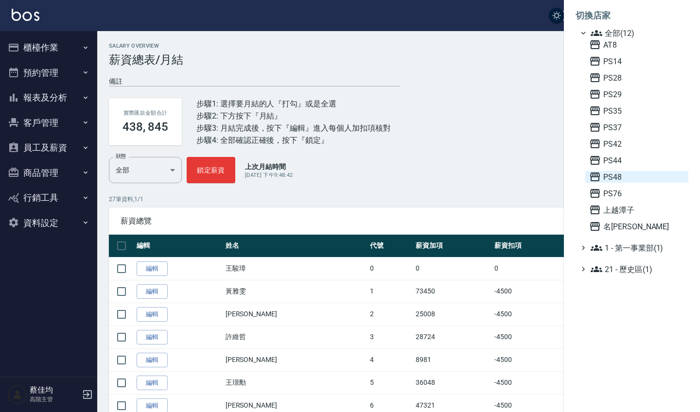
click at [610, 177] on span "PS48" at bounding box center [636, 177] width 95 height 12
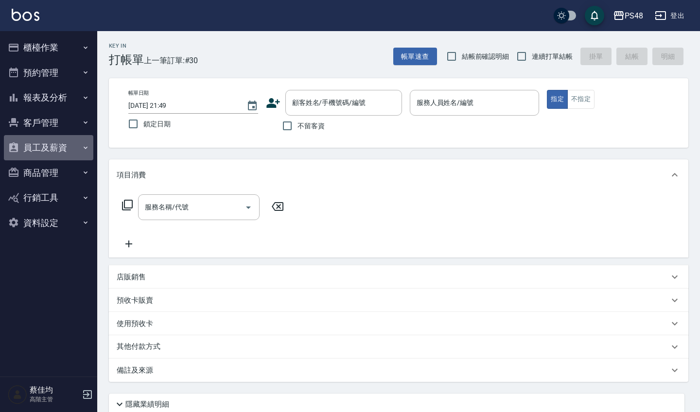
click at [34, 148] on button "員工及薪資" at bounding box center [48, 147] width 89 height 25
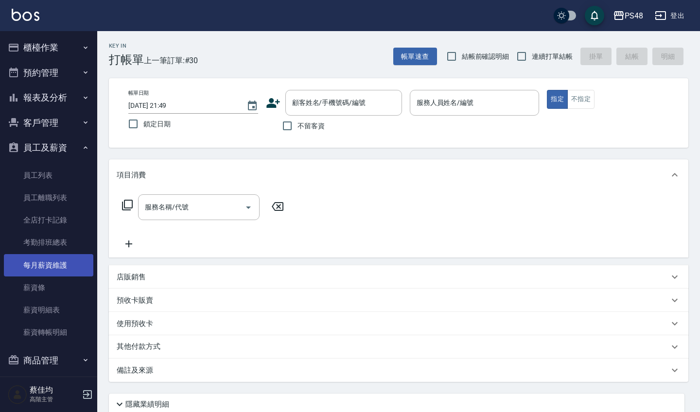
click at [33, 257] on link "每月薪資維護" at bounding box center [48, 265] width 89 height 22
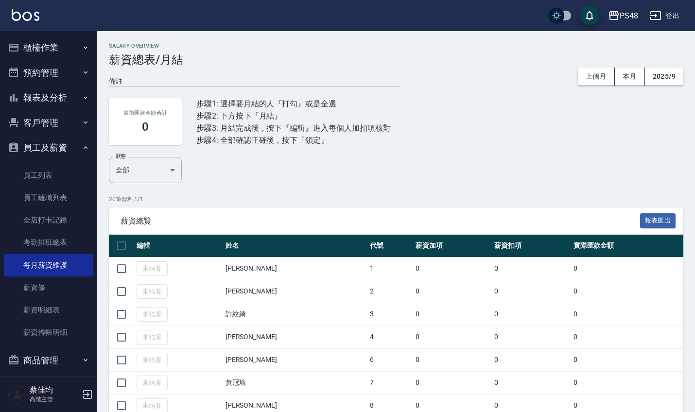
click at [123, 243] on input "checkbox" at bounding box center [121, 246] width 20 height 20
checkbox input "true"
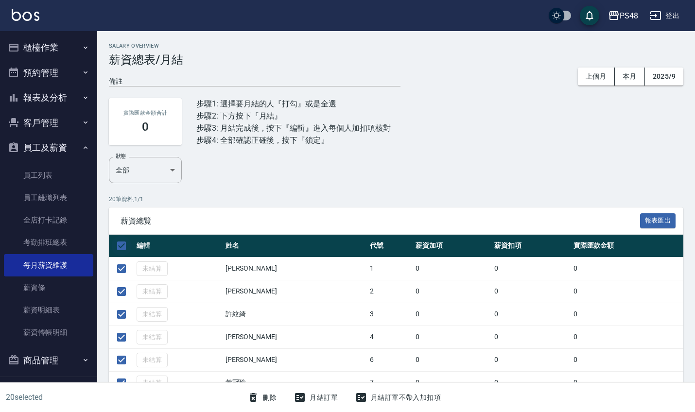
checkbox input "true"
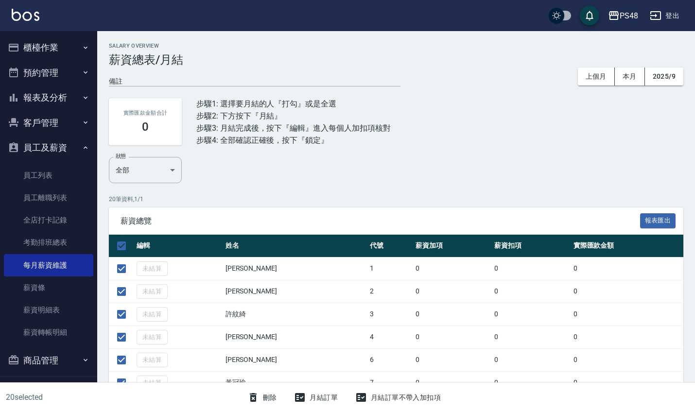
checkbox input "true"
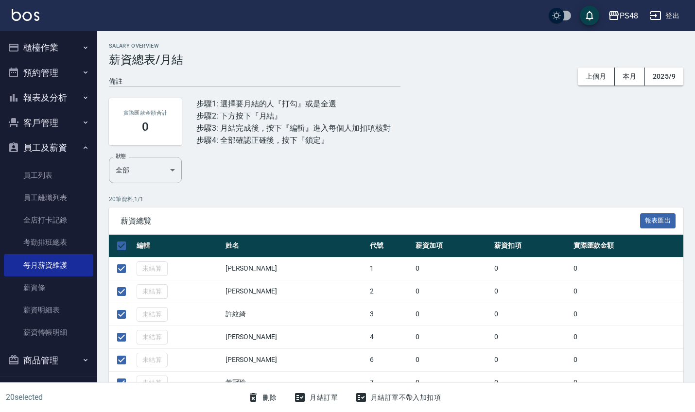
checkbox input "true"
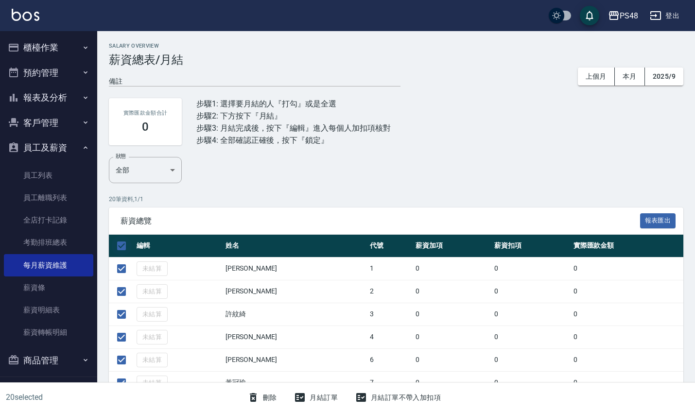
checkbox input "true"
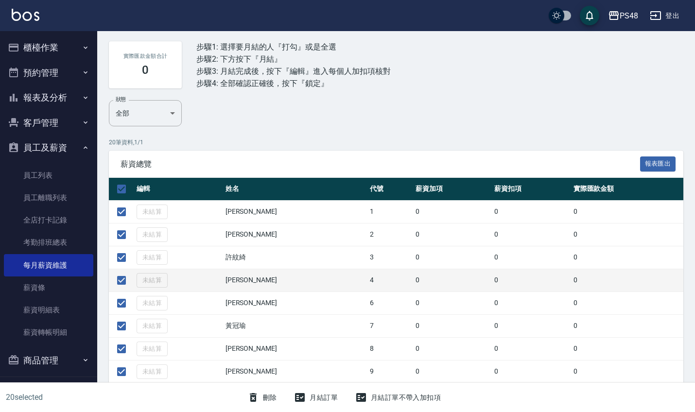
scroll to position [57, 0]
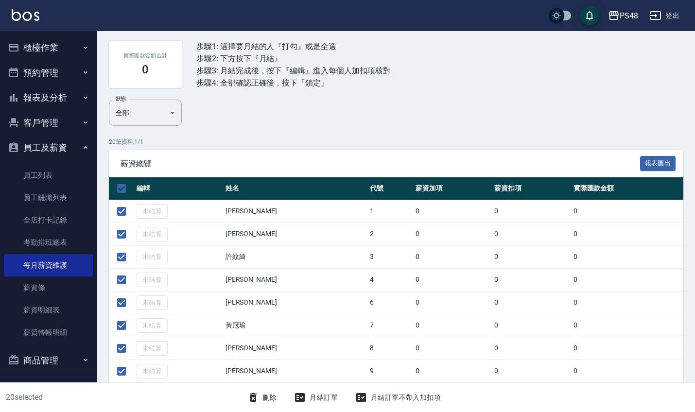
click at [328, 397] on button "月結訂單" at bounding box center [316, 398] width 52 height 18
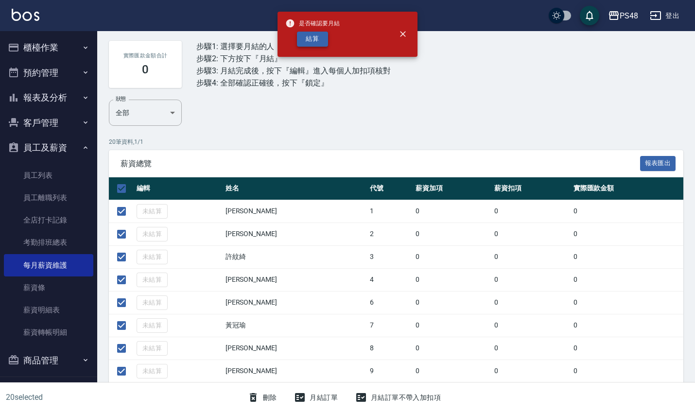
click at [314, 40] on button "結算" at bounding box center [312, 39] width 31 height 15
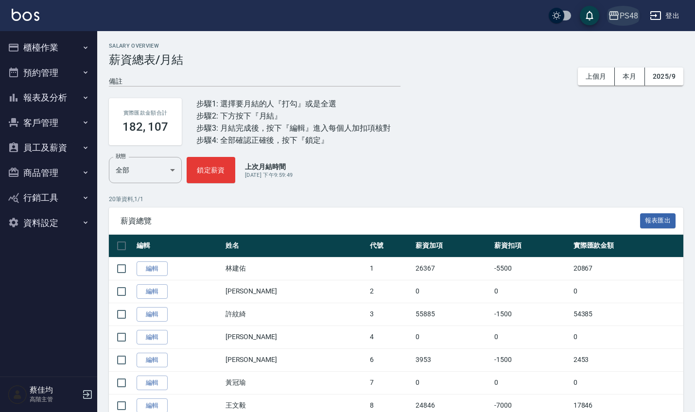
click at [629, 16] on div "PS48" at bounding box center [629, 16] width 18 height 12
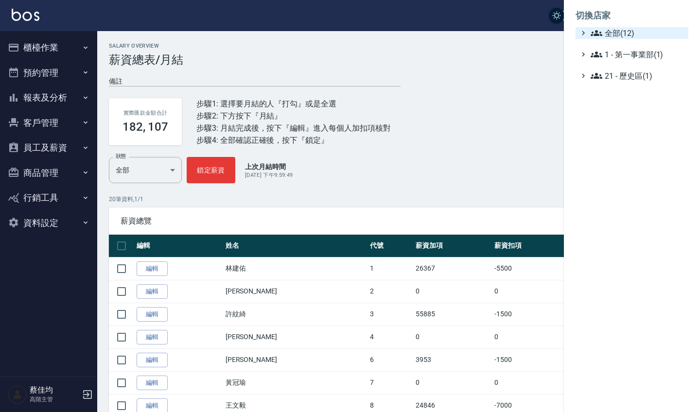
click at [610, 33] on span "全部(12)" at bounding box center [638, 33] width 94 height 12
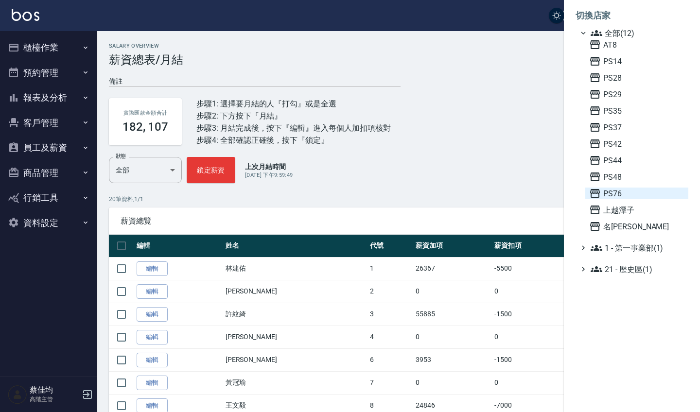
click at [614, 197] on span "PS76" at bounding box center [636, 194] width 95 height 12
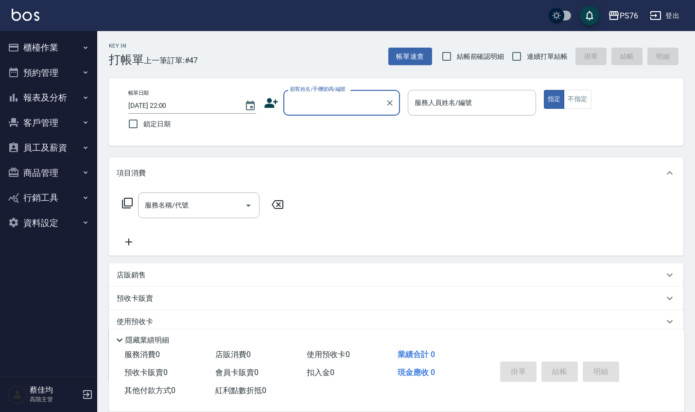
click at [67, 145] on button "員工及薪資" at bounding box center [48, 147] width 89 height 25
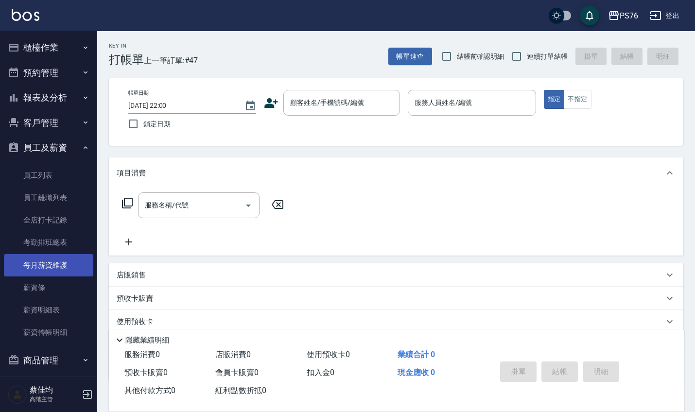
click at [49, 267] on link "每月薪資維護" at bounding box center [48, 265] width 89 height 22
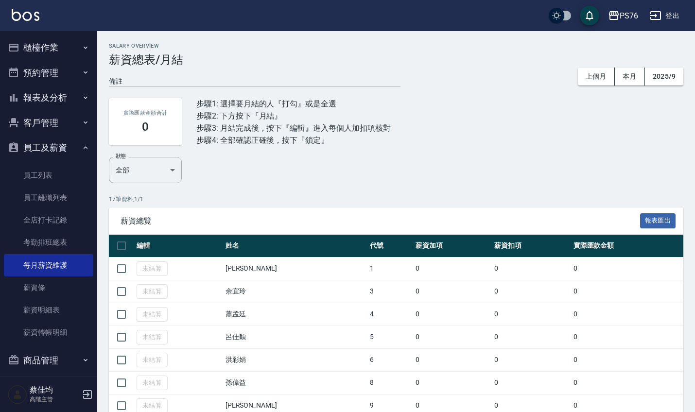
click at [125, 246] on input "checkbox" at bounding box center [121, 246] width 20 height 20
checkbox input "true"
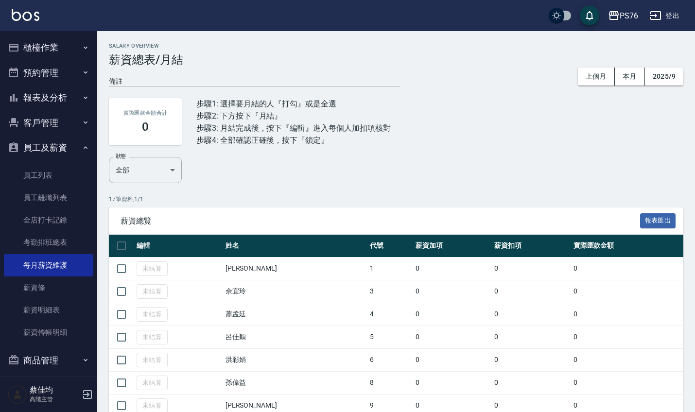
checkbox input "true"
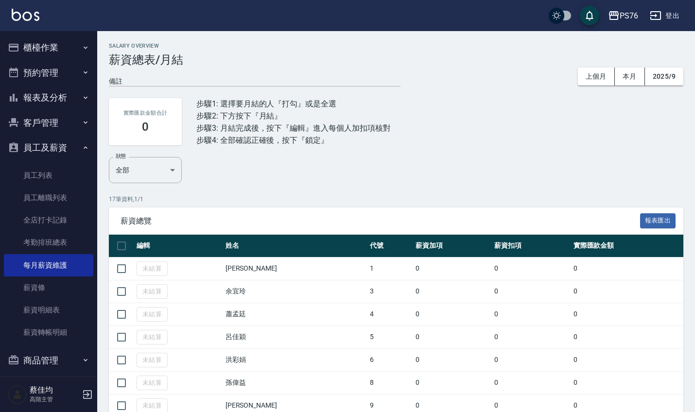
checkbox input "true"
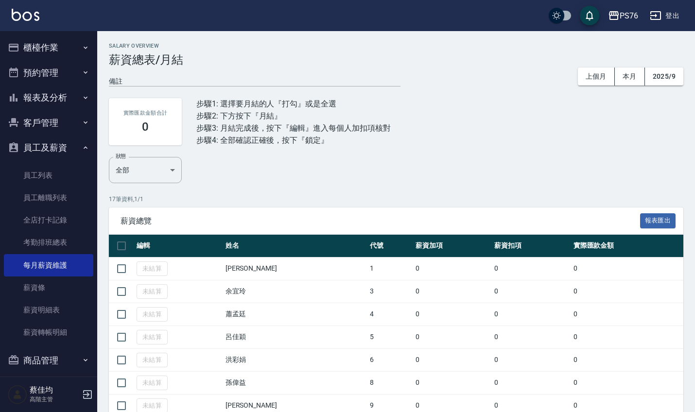
checkbox input "true"
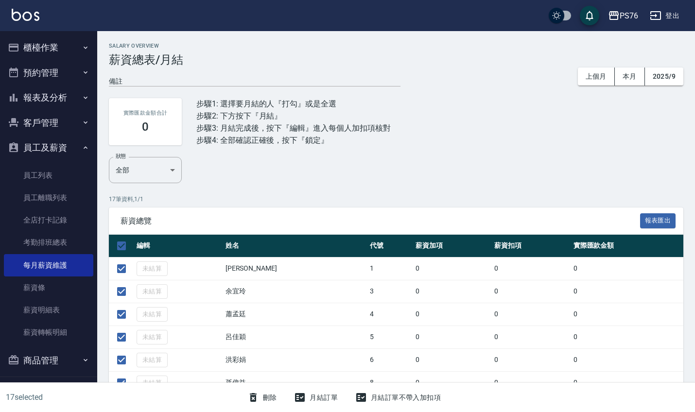
click at [333, 400] on button "月結訂單" at bounding box center [316, 398] width 52 height 18
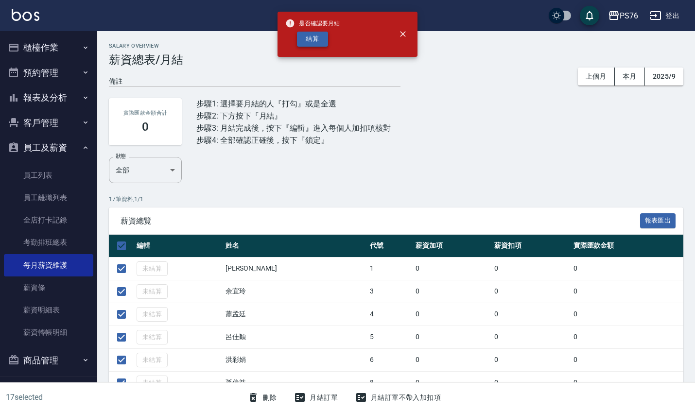
click at [314, 36] on button "結算" at bounding box center [312, 39] width 31 height 15
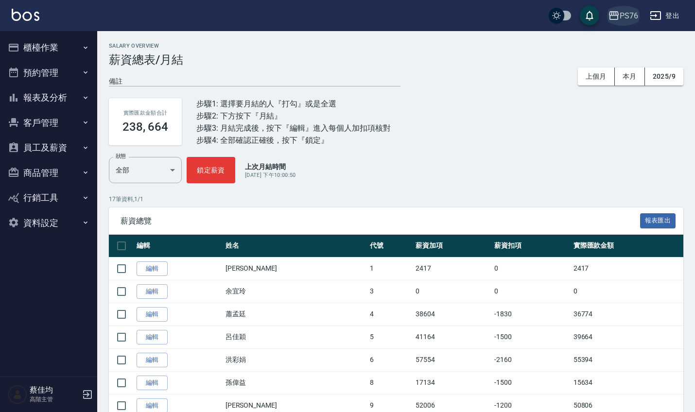
click at [627, 13] on div "PS76" at bounding box center [629, 16] width 18 height 12
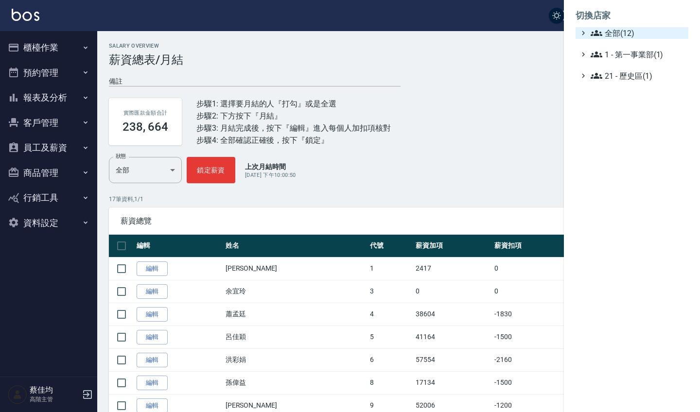
click at [608, 34] on span "全部(12)" at bounding box center [638, 33] width 94 height 12
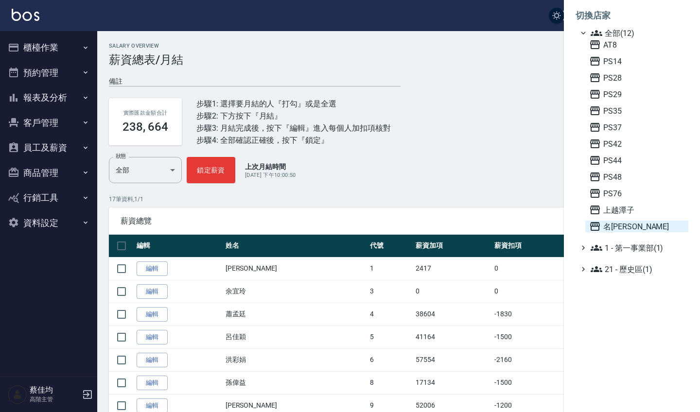
click at [613, 230] on span "名[PERSON_NAME]" at bounding box center [636, 227] width 95 height 12
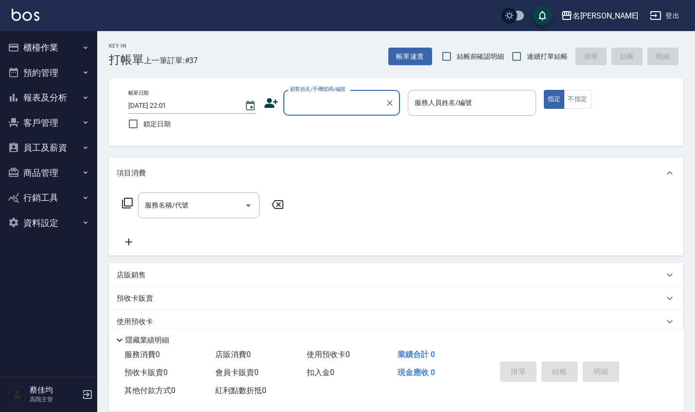
click at [63, 149] on button "員工及薪資" at bounding box center [48, 147] width 89 height 25
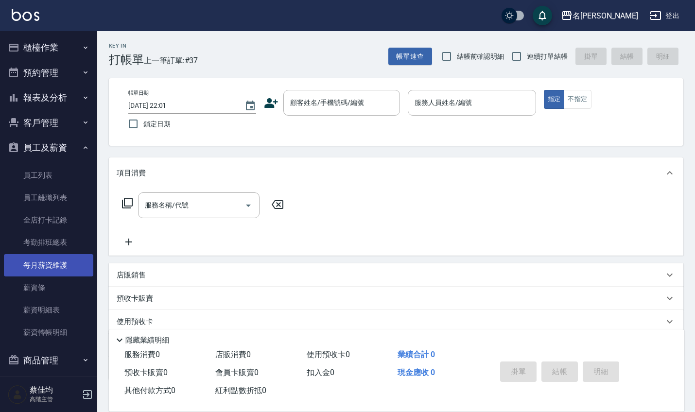
click at [47, 268] on link "每月薪資維護" at bounding box center [48, 265] width 89 height 22
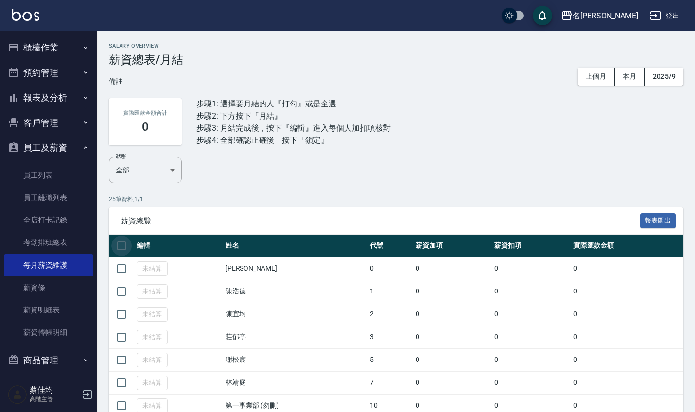
click at [123, 249] on input "checkbox" at bounding box center [121, 246] width 20 height 20
checkbox input "true"
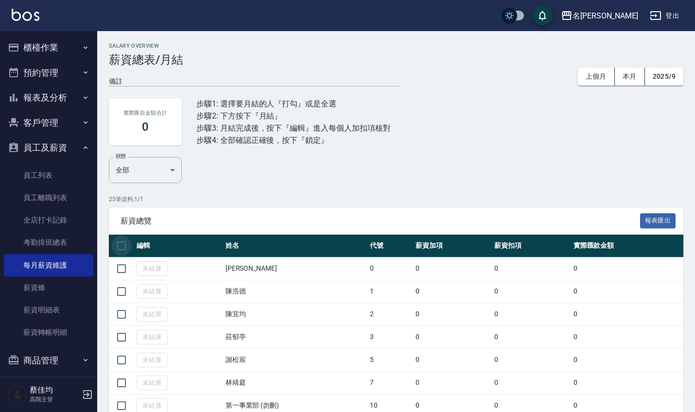
checkbox input "true"
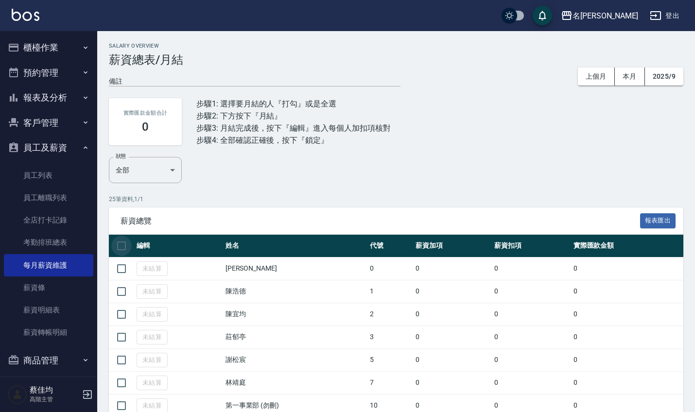
checkbox input "true"
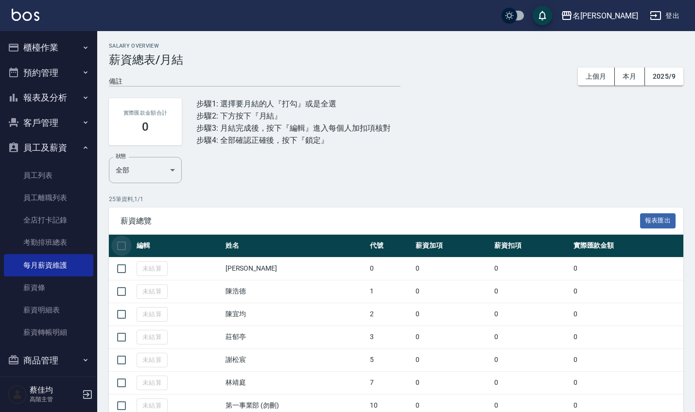
checkbox input "true"
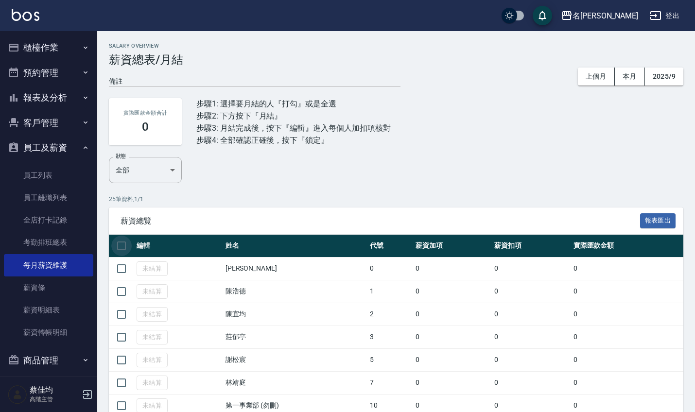
checkbox input "true"
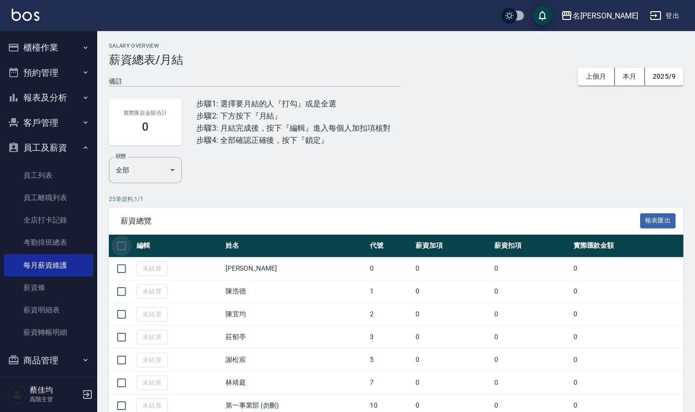
checkbox input "true"
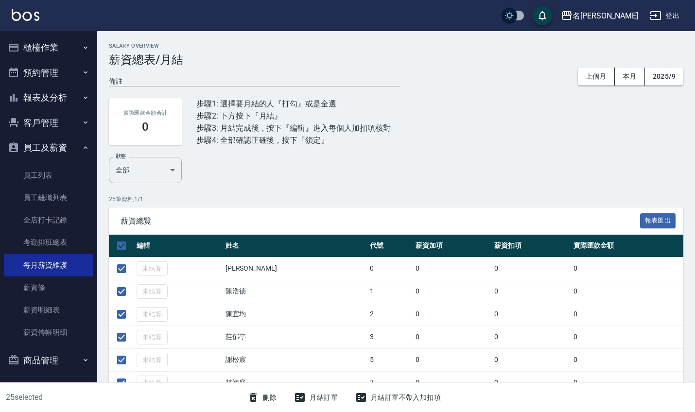
click at [328, 395] on button "月結訂單" at bounding box center [316, 398] width 52 height 18
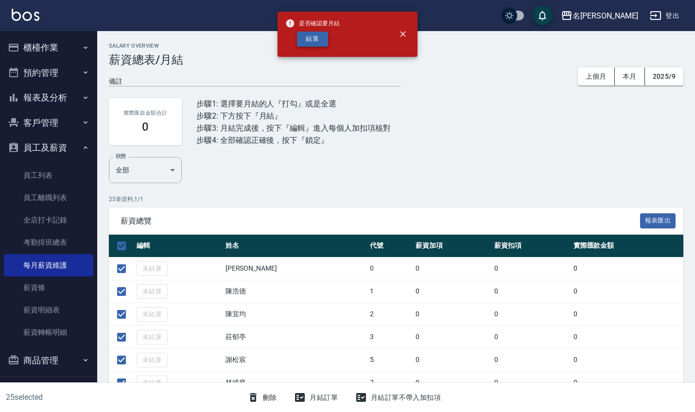
click at [316, 40] on button "結算" at bounding box center [312, 39] width 31 height 15
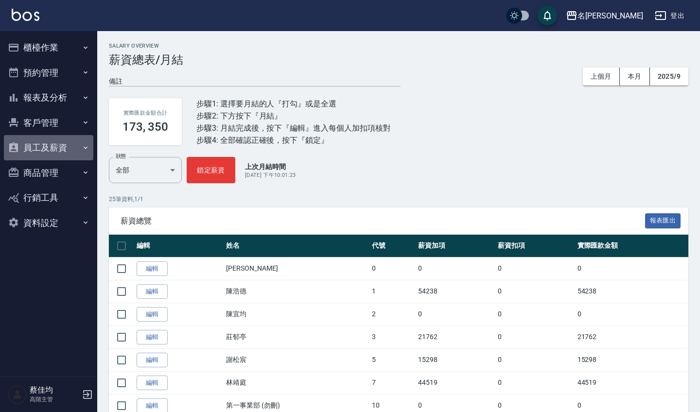
click at [43, 145] on button "員工及薪資" at bounding box center [48, 147] width 89 height 25
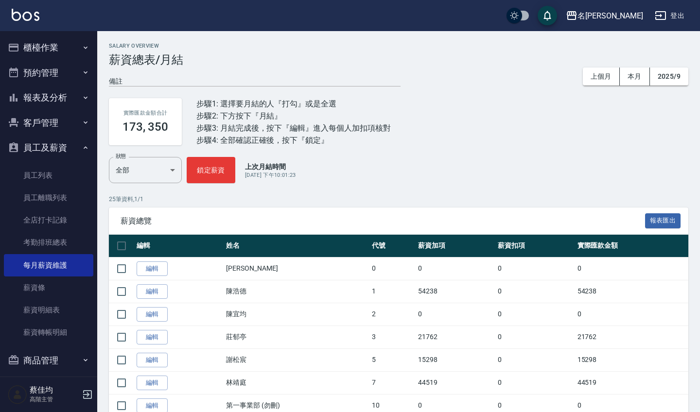
click at [629, 10] on div "名[PERSON_NAME]" at bounding box center [611, 16] width 66 height 12
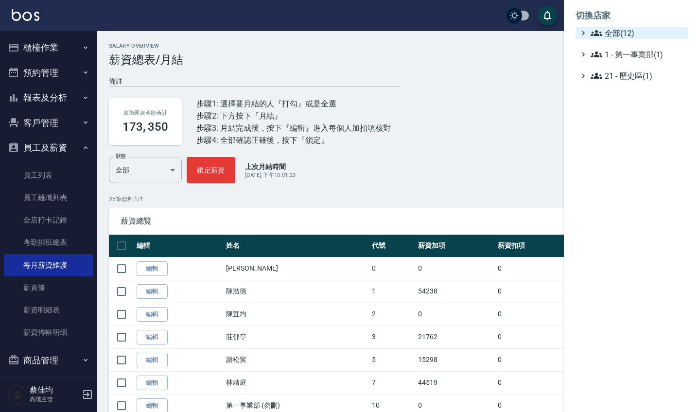
click at [618, 33] on span "全部(12)" at bounding box center [638, 33] width 94 height 12
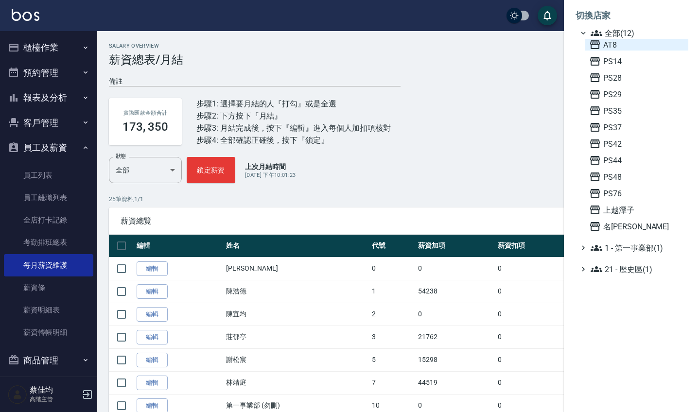
click at [610, 48] on span "AT8" at bounding box center [636, 45] width 95 height 12
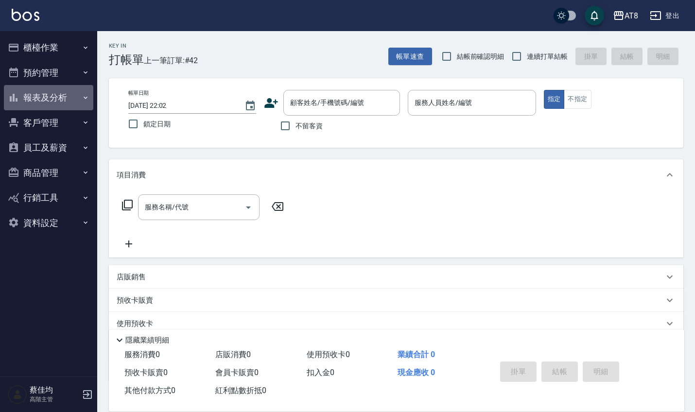
click at [62, 91] on button "報表及分析" at bounding box center [48, 97] width 89 height 25
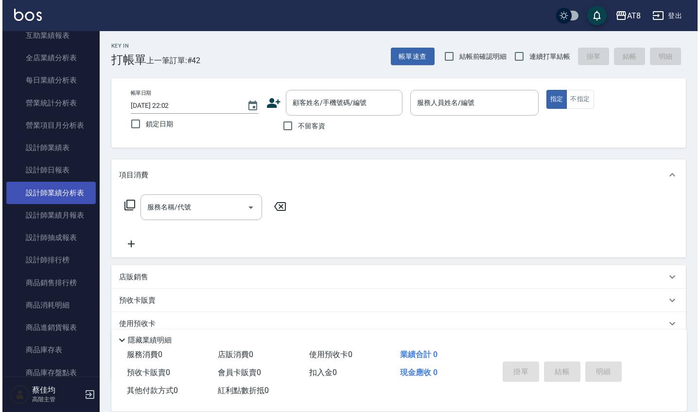
scroll to position [289, 0]
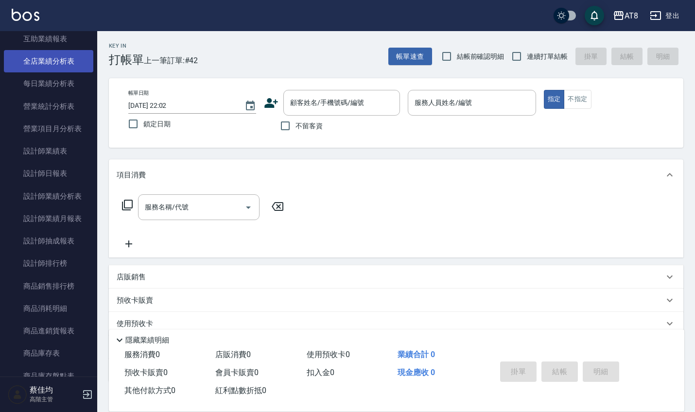
click at [44, 63] on link "全店業績分析表" at bounding box center [48, 61] width 89 height 22
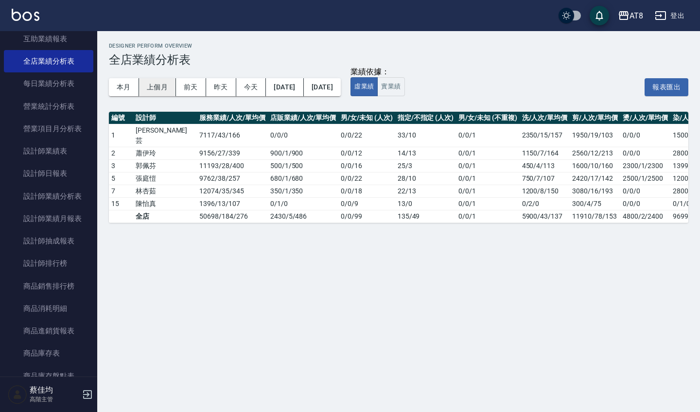
click at [162, 85] on button "上個月" at bounding box center [157, 87] width 37 height 18
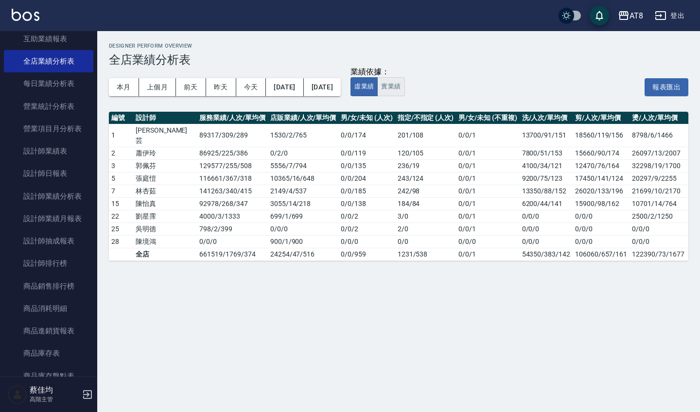
click at [405, 85] on button "實業績" at bounding box center [390, 86] width 27 height 19
click at [378, 85] on button "虛業績" at bounding box center [364, 86] width 27 height 19
click at [405, 80] on button "實業績" at bounding box center [390, 86] width 27 height 19
click at [637, 15] on div "AT8" at bounding box center [637, 16] width 14 height 12
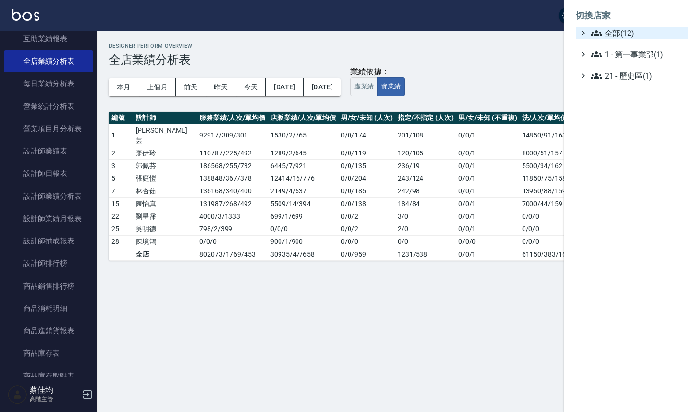
click at [615, 36] on span "全部(12)" at bounding box center [638, 33] width 94 height 12
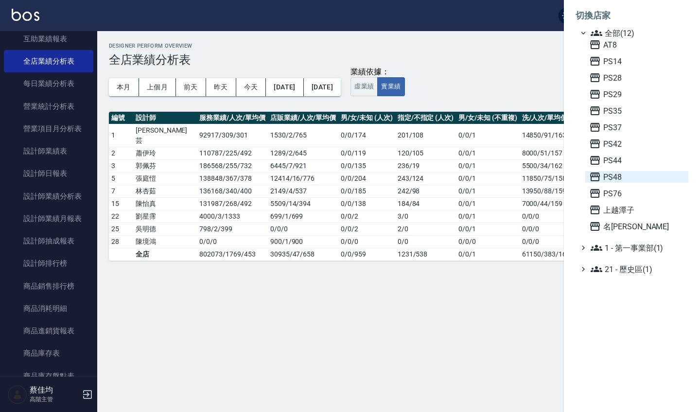
click at [622, 173] on span "PS48" at bounding box center [636, 177] width 95 height 12
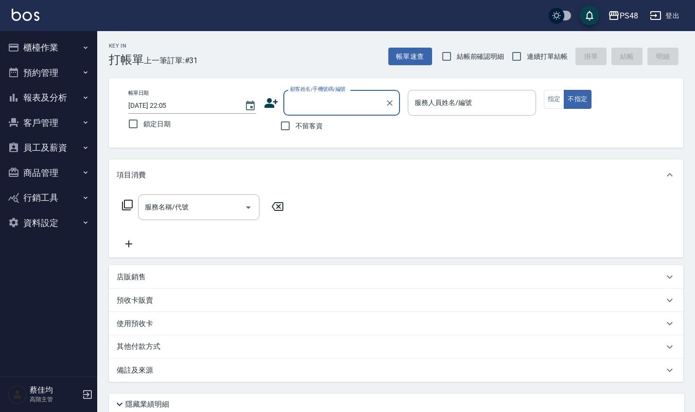
click at [41, 147] on button "員工及薪資" at bounding box center [48, 147] width 89 height 25
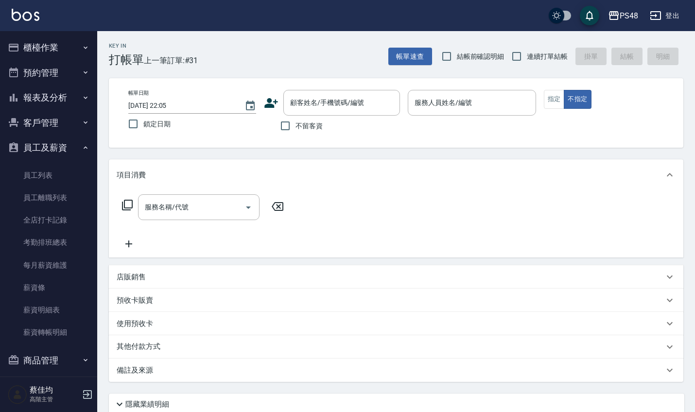
click at [45, 100] on button "報表及分析" at bounding box center [48, 97] width 89 height 25
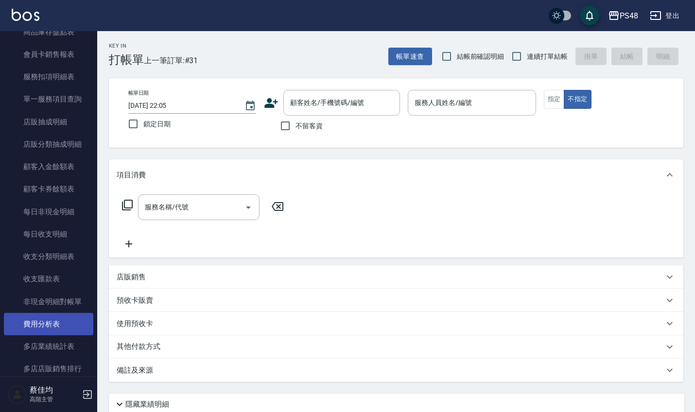
scroll to position [634, 0]
click at [42, 320] on link "費用分析表" at bounding box center [48, 323] width 89 height 22
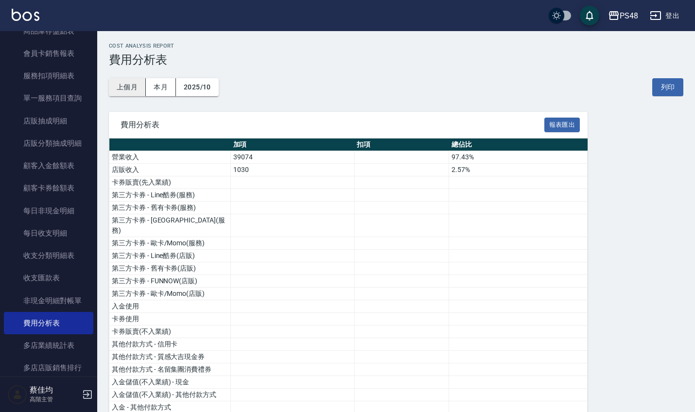
click at [134, 83] on button "上個月" at bounding box center [127, 87] width 37 height 18
click at [201, 88] on button "2025/09" at bounding box center [197, 87] width 43 height 18
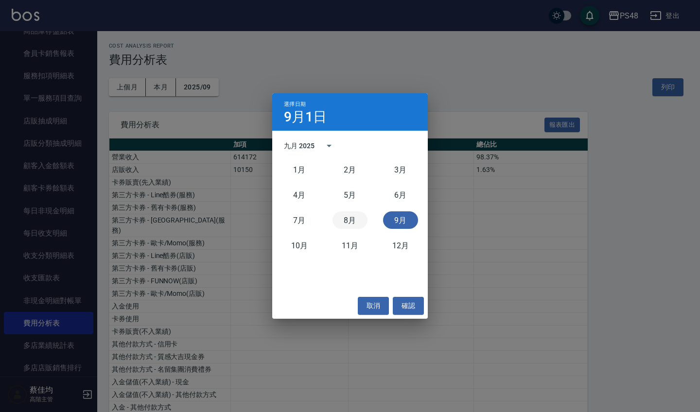
click at [352, 221] on button "8月" at bounding box center [350, 221] width 35 height 18
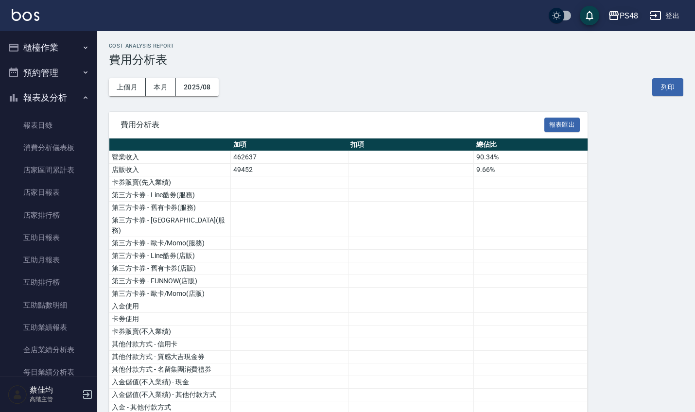
click at [637, 20] on div "PS48" at bounding box center [629, 16] width 18 height 12
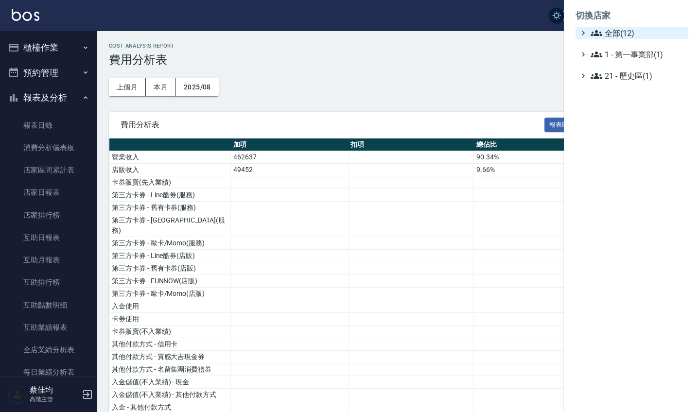
click at [620, 30] on span "全部(12)" at bounding box center [638, 33] width 94 height 12
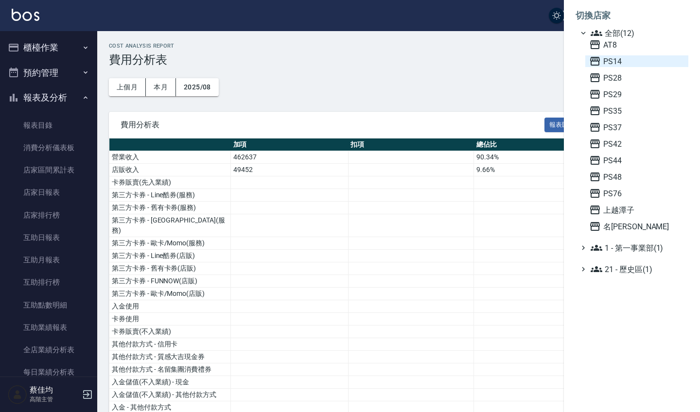
click at [613, 60] on span "PS14" at bounding box center [636, 61] width 95 height 12
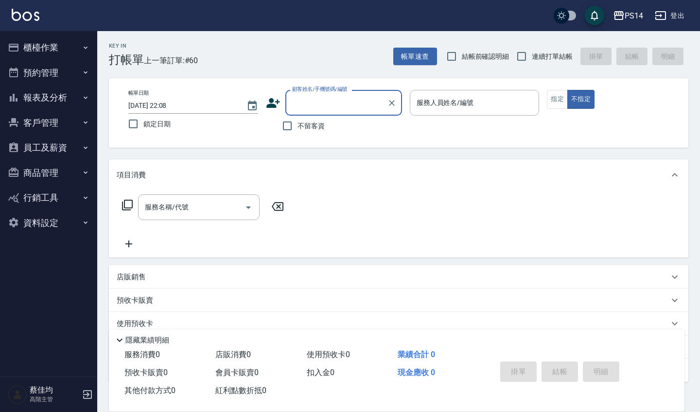
click at [41, 100] on button "報表及分析" at bounding box center [48, 97] width 89 height 25
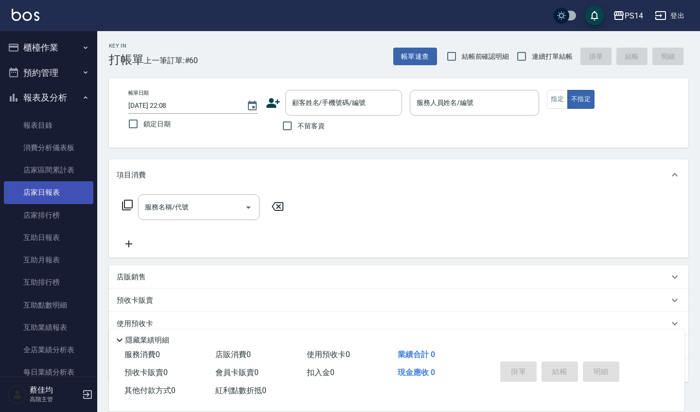
click at [41, 191] on link "店家日報表" at bounding box center [48, 192] width 89 height 22
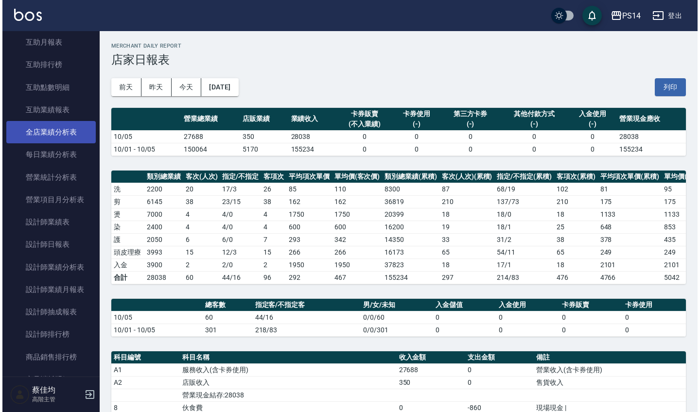
scroll to position [214, 0]
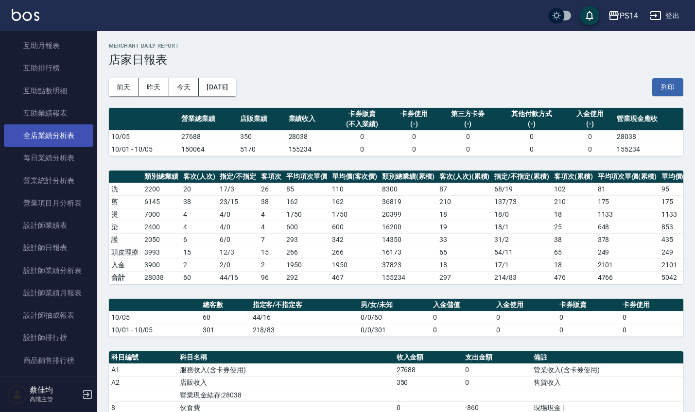
click at [48, 132] on link "全店業績分析表" at bounding box center [48, 136] width 89 height 22
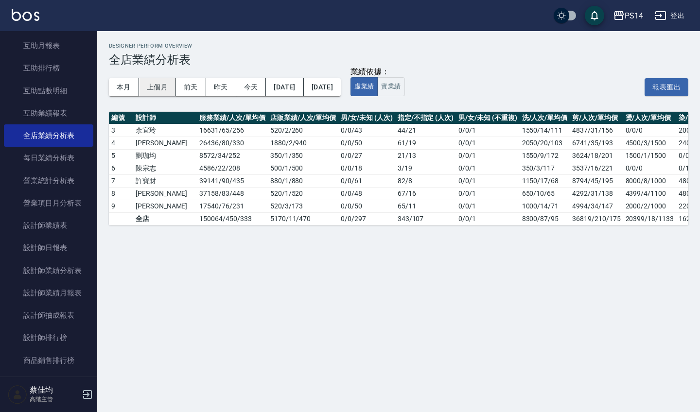
click at [152, 90] on button "上個月" at bounding box center [157, 87] width 37 height 18
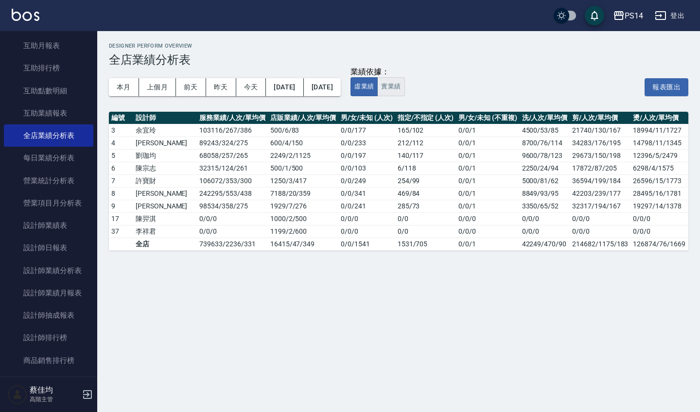
click at [405, 89] on button "實業績" at bounding box center [390, 86] width 27 height 19
click at [378, 87] on button "虛業績" at bounding box center [364, 86] width 27 height 19
click at [405, 86] on button "實業績" at bounding box center [390, 86] width 27 height 19
click at [639, 22] on button "PS14" at bounding box center [628, 16] width 38 height 20
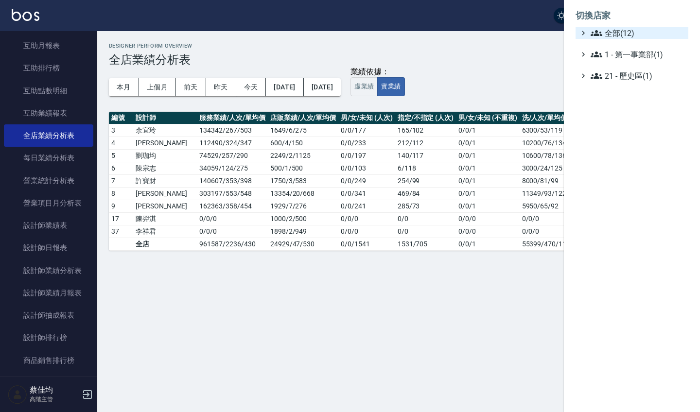
click at [619, 35] on span "全部(12)" at bounding box center [638, 33] width 94 height 12
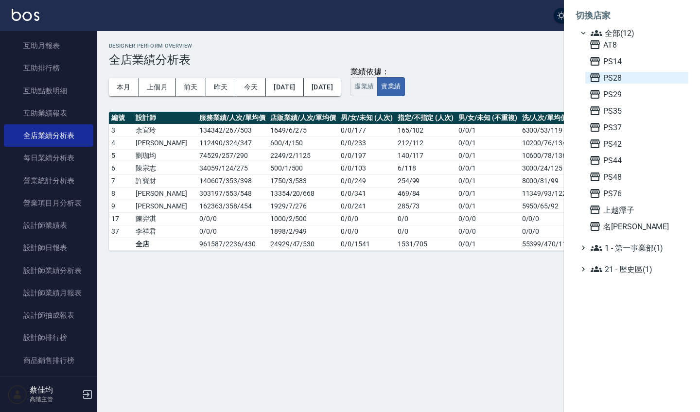
click at [619, 82] on span "PS28" at bounding box center [636, 78] width 95 height 12
